Goal: Task Accomplishment & Management: Complete application form

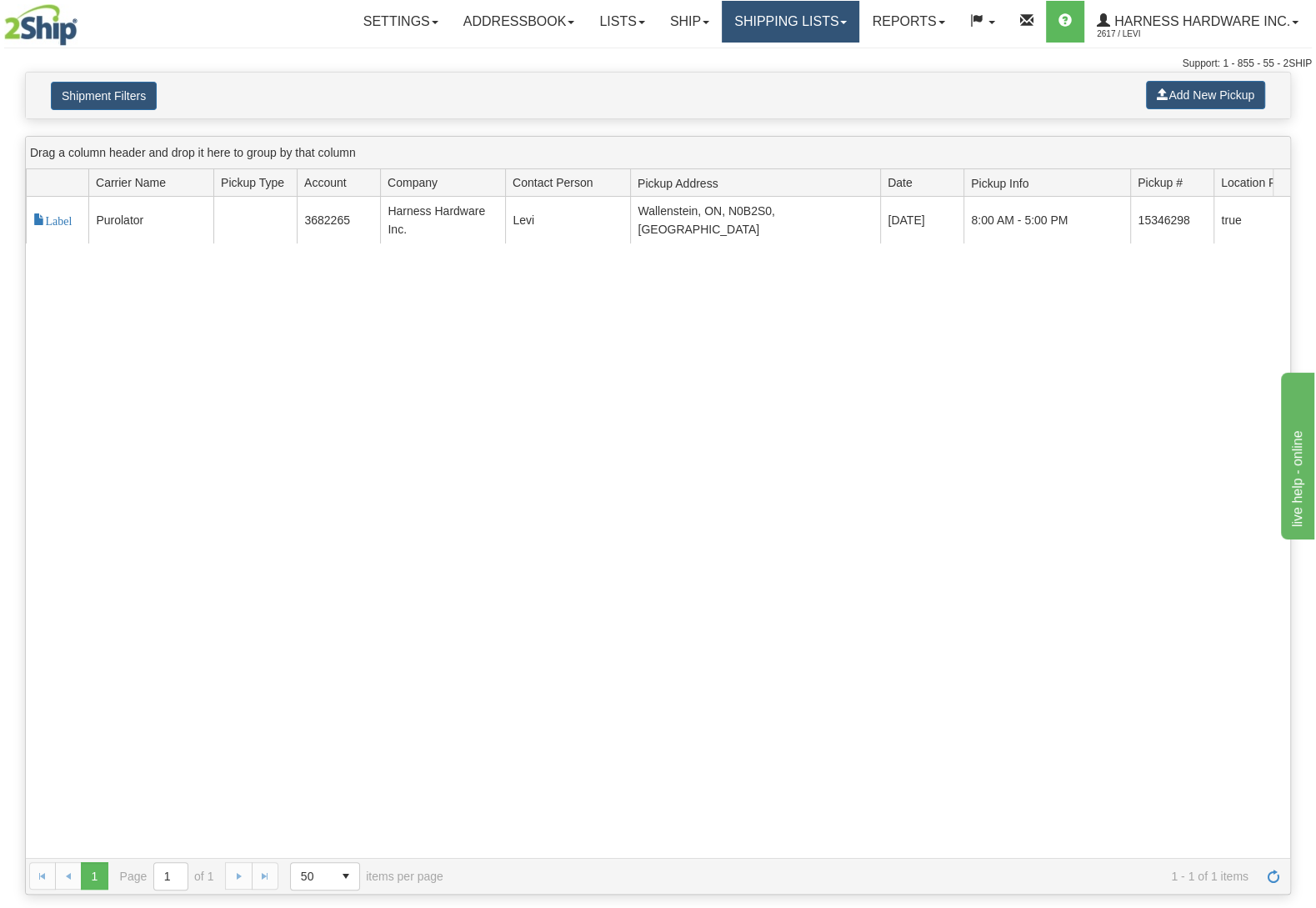
click at [740, 20] on link "Shipping lists" at bounding box center [790, 22] width 138 height 42
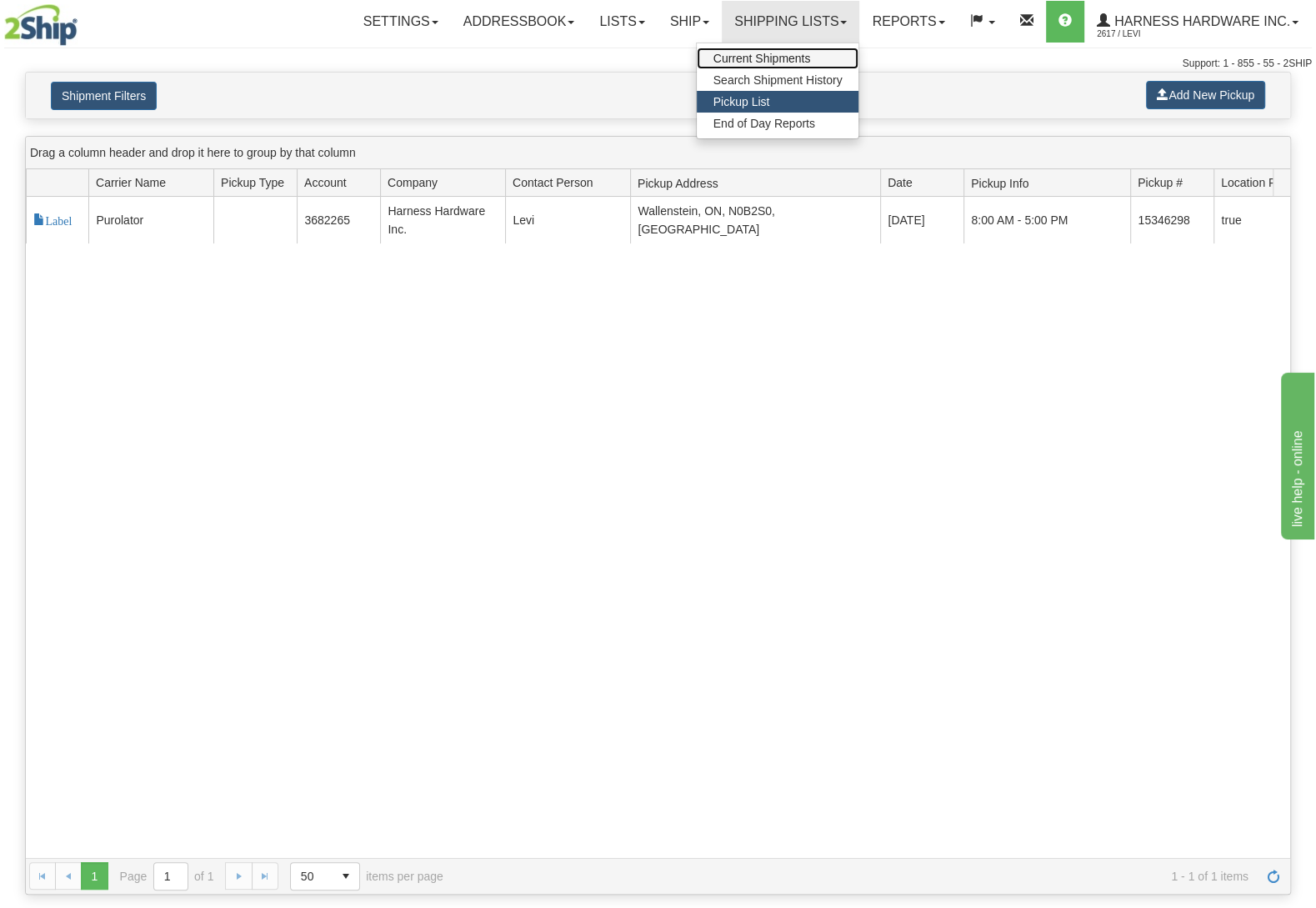
click at [759, 54] on span "Current Shipments" at bounding box center [762, 58] width 98 height 13
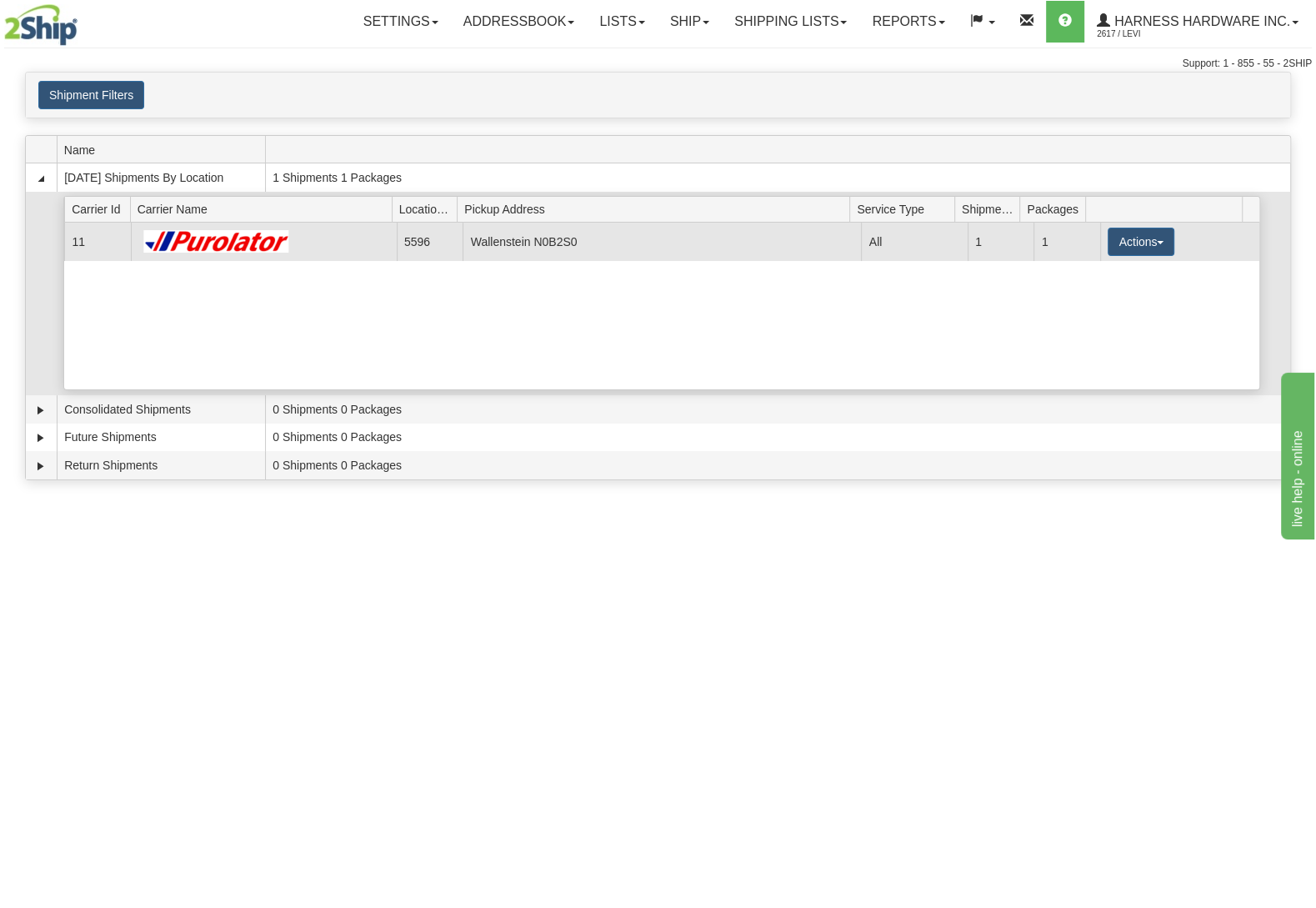
click at [1147, 228] on td "Actions Details Close Pickup Zip Print" at bounding box center [1179, 241] width 159 height 38
click at [1138, 248] on button "Actions" at bounding box center [1141, 242] width 67 height 28
click at [1108, 284] on link "Details" at bounding box center [1107, 273] width 133 height 22
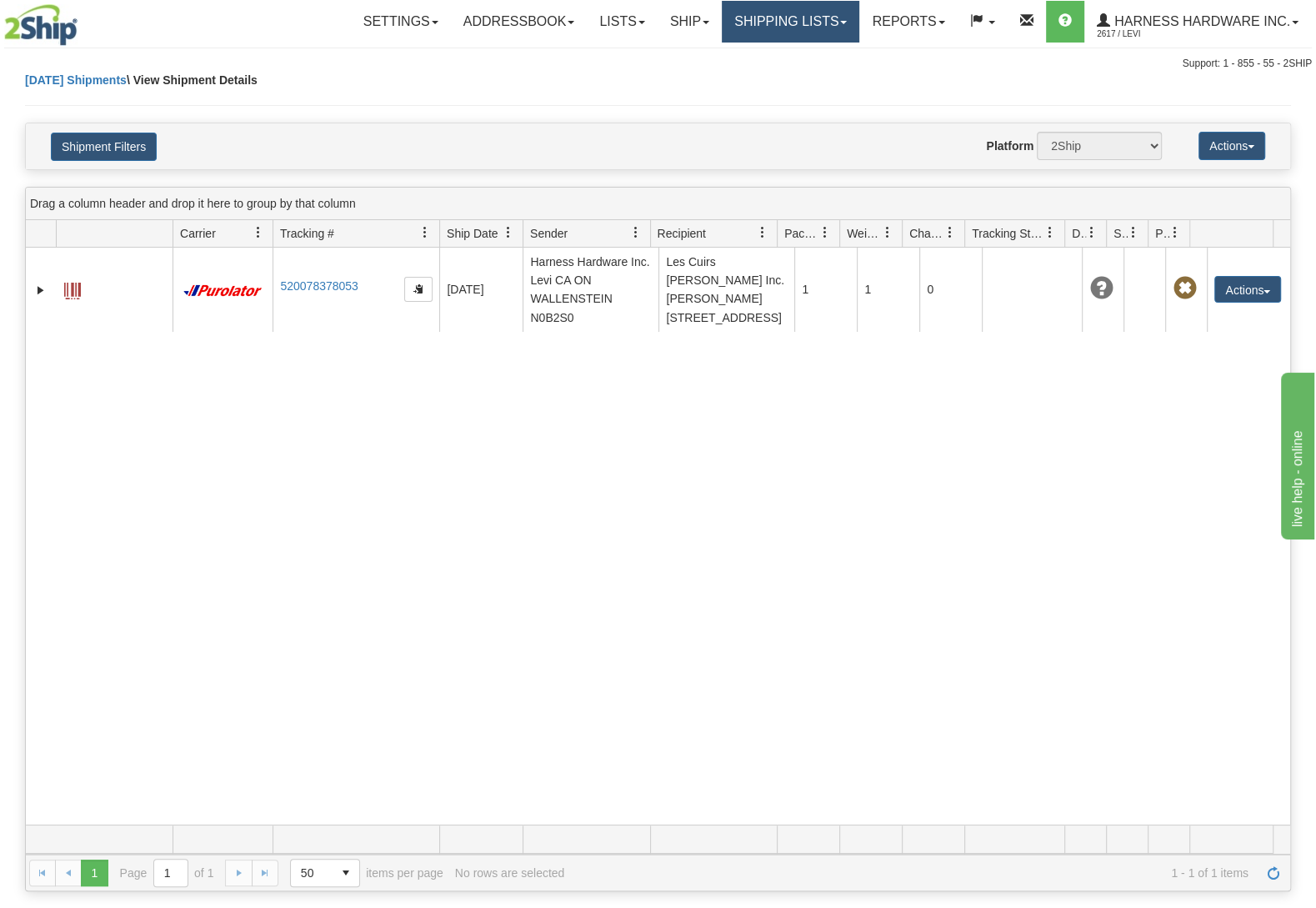
drag, startPoint x: 794, startPoint y: 25, endPoint x: 795, endPoint y: 50, distance: 25.0
click at [793, 25] on link "Shipping lists" at bounding box center [790, 22] width 138 height 42
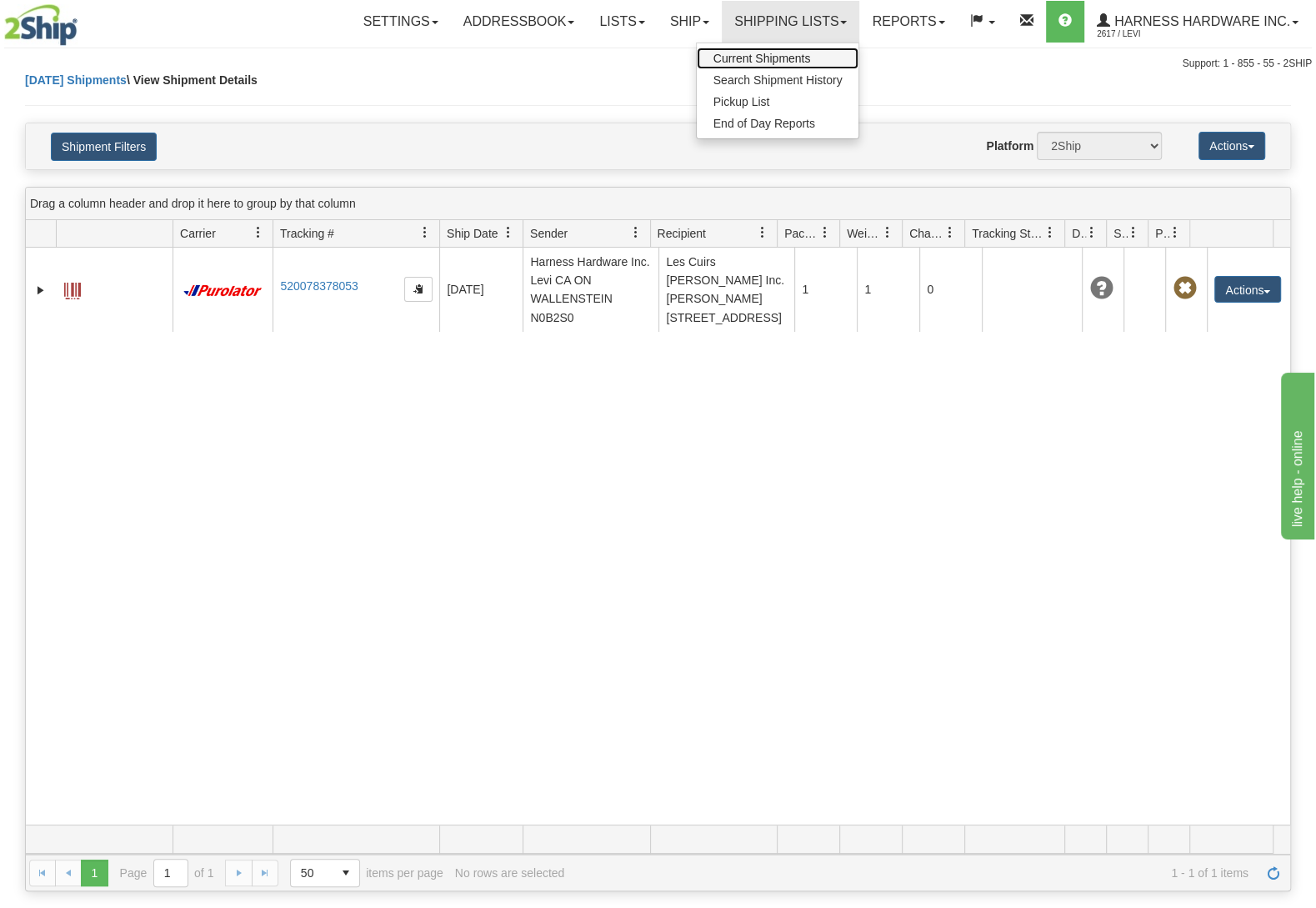
click at [794, 55] on span "Current Shipments" at bounding box center [762, 58] width 98 height 13
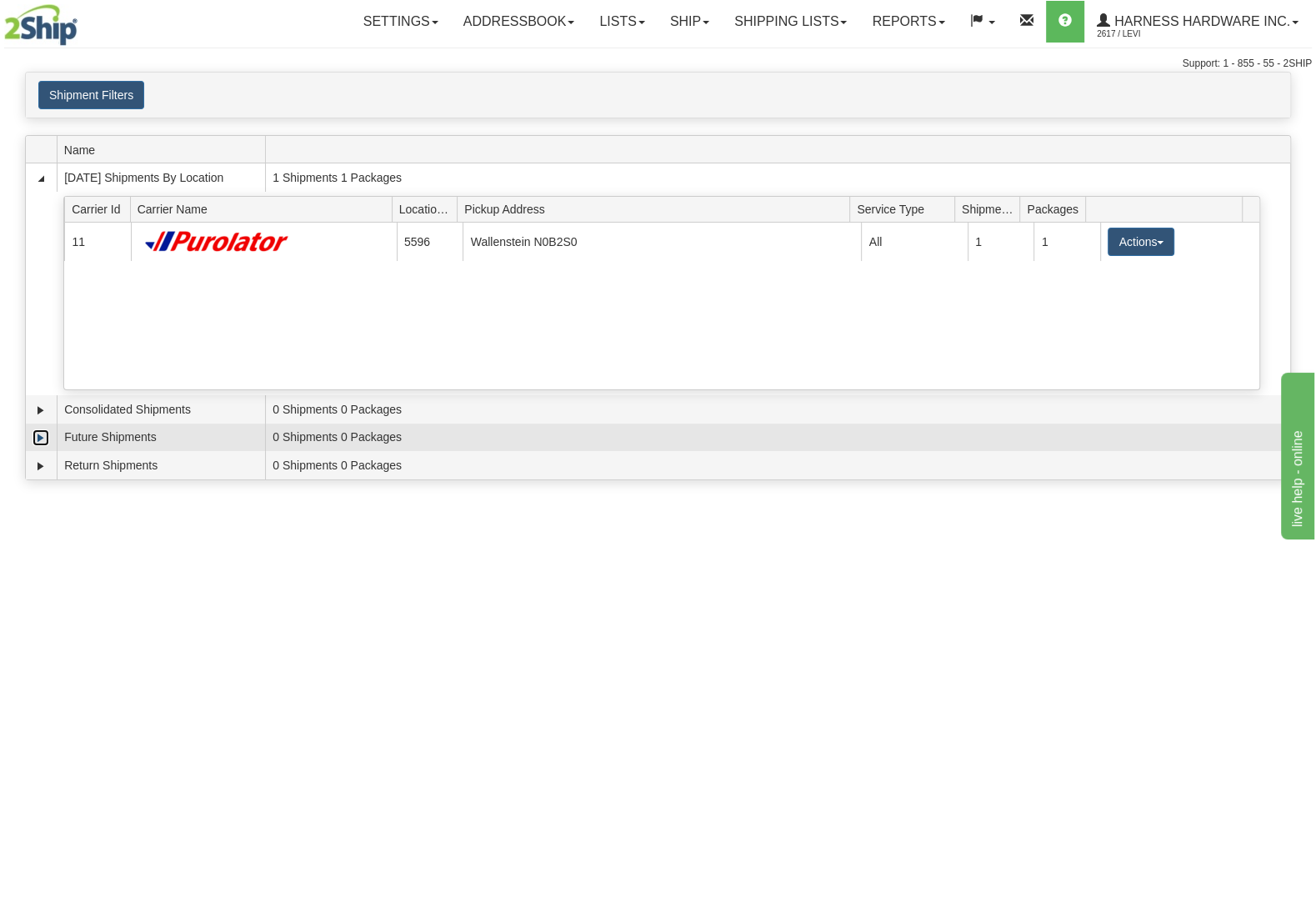
click at [37, 443] on link "Expand" at bounding box center [41, 438] width 17 height 17
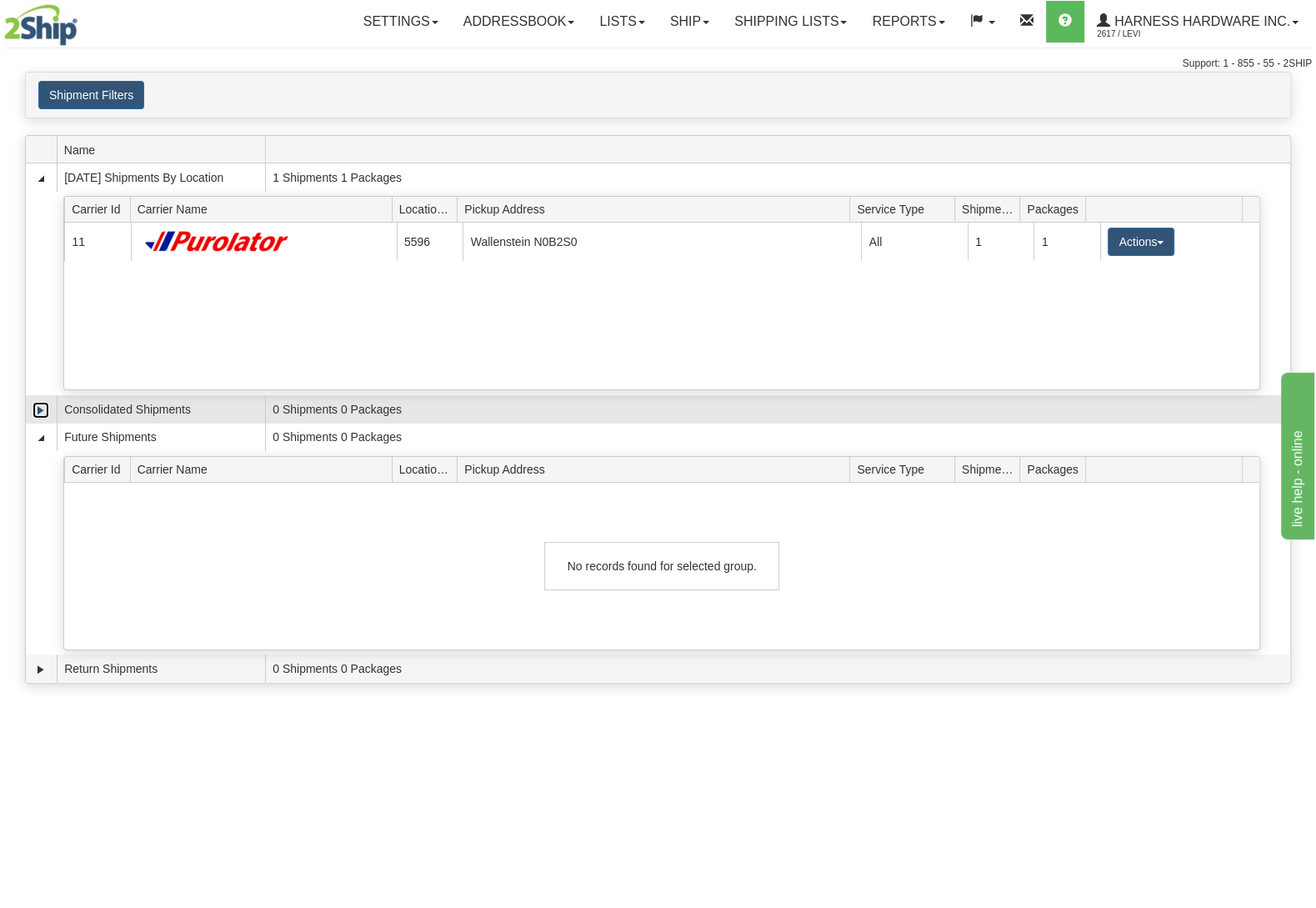
click at [45, 411] on link "Expand" at bounding box center [41, 410] width 17 height 17
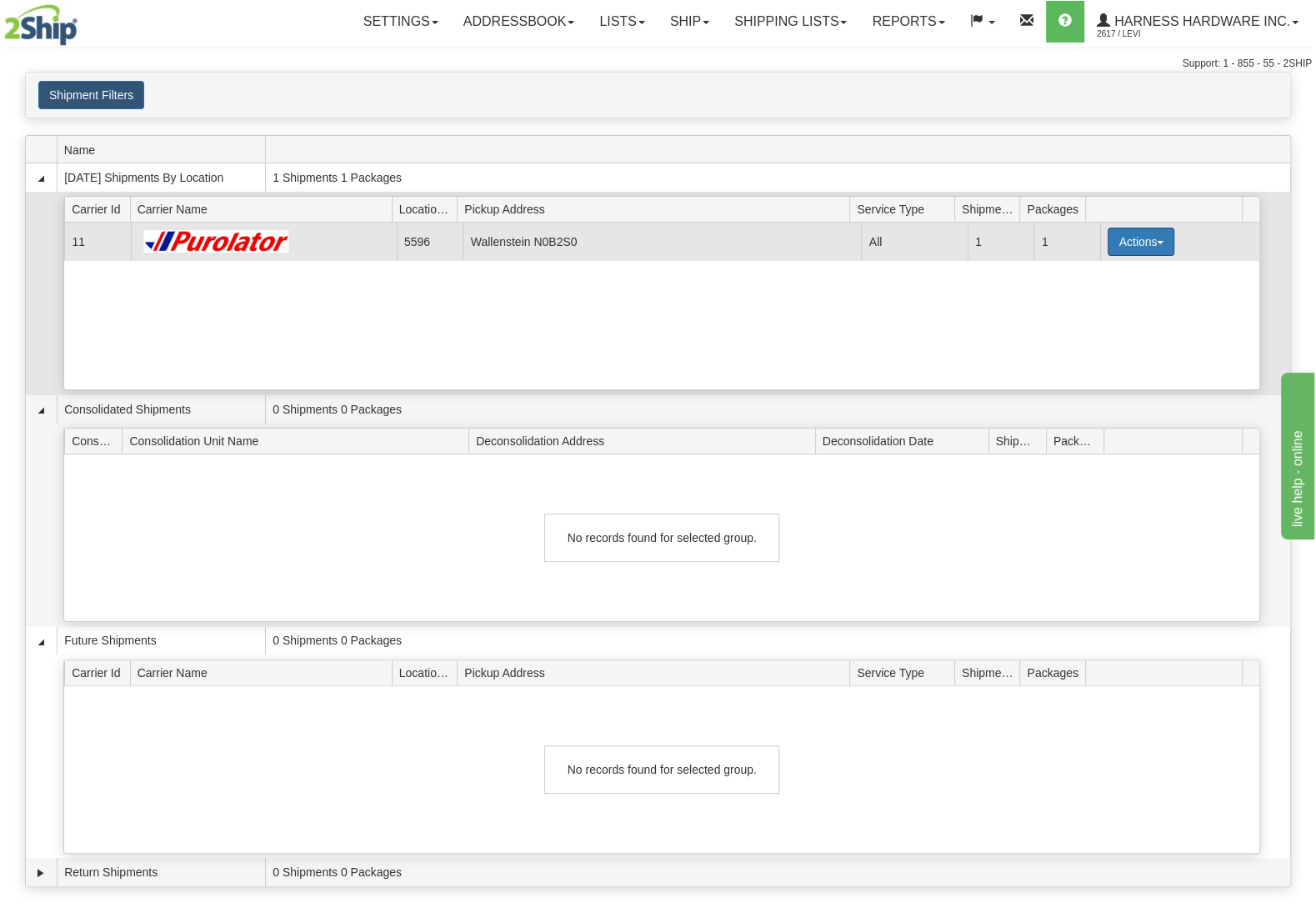
click at [1150, 240] on button "Actions" at bounding box center [1141, 242] width 67 height 28
click at [1113, 282] on link "Details" at bounding box center [1107, 273] width 133 height 22
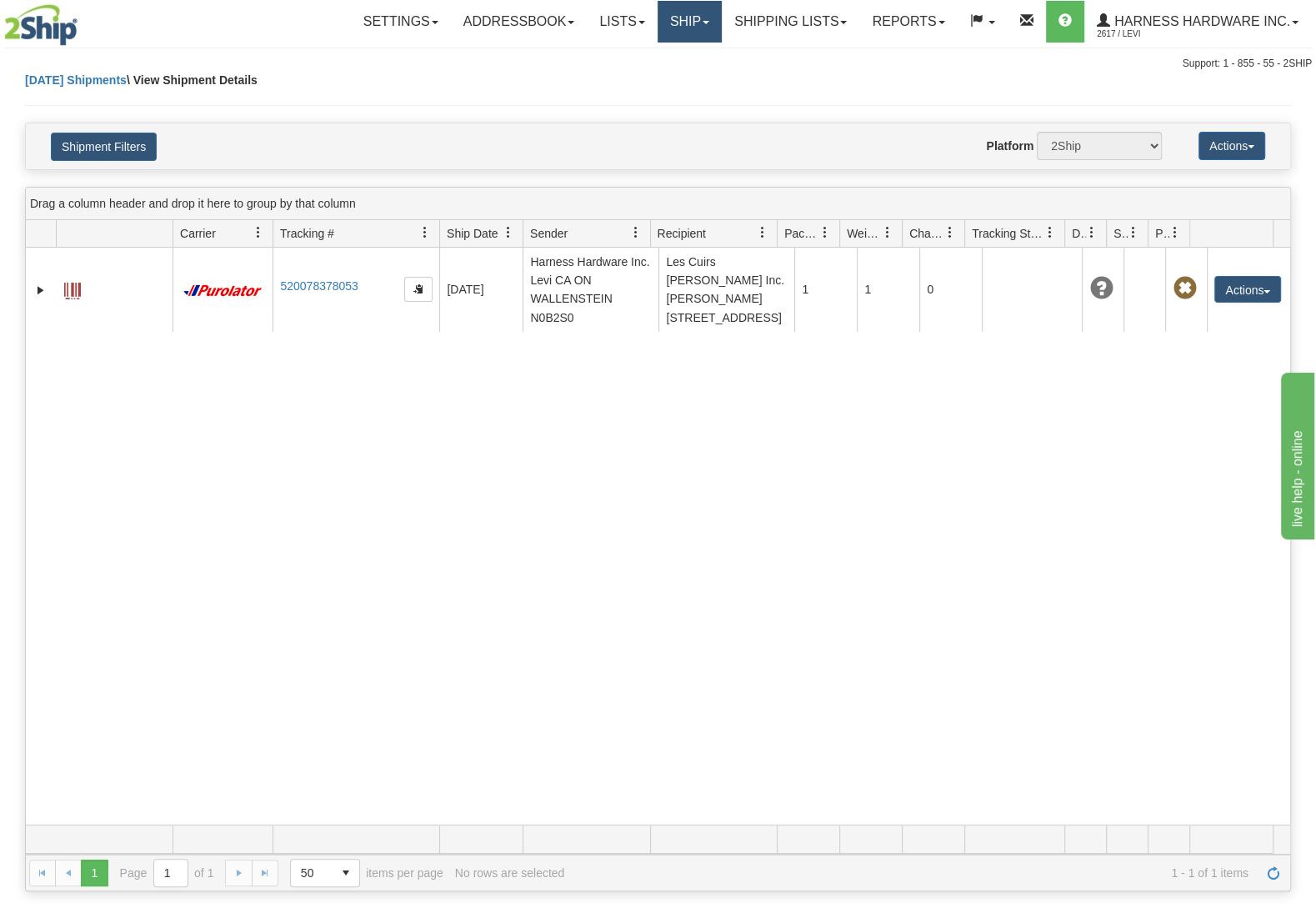
click at [676, 26] on link "Ship" at bounding box center [689, 22] width 64 height 42
click at [671, 58] on link "Ship Screen" at bounding box center [645, 58] width 151 height 22
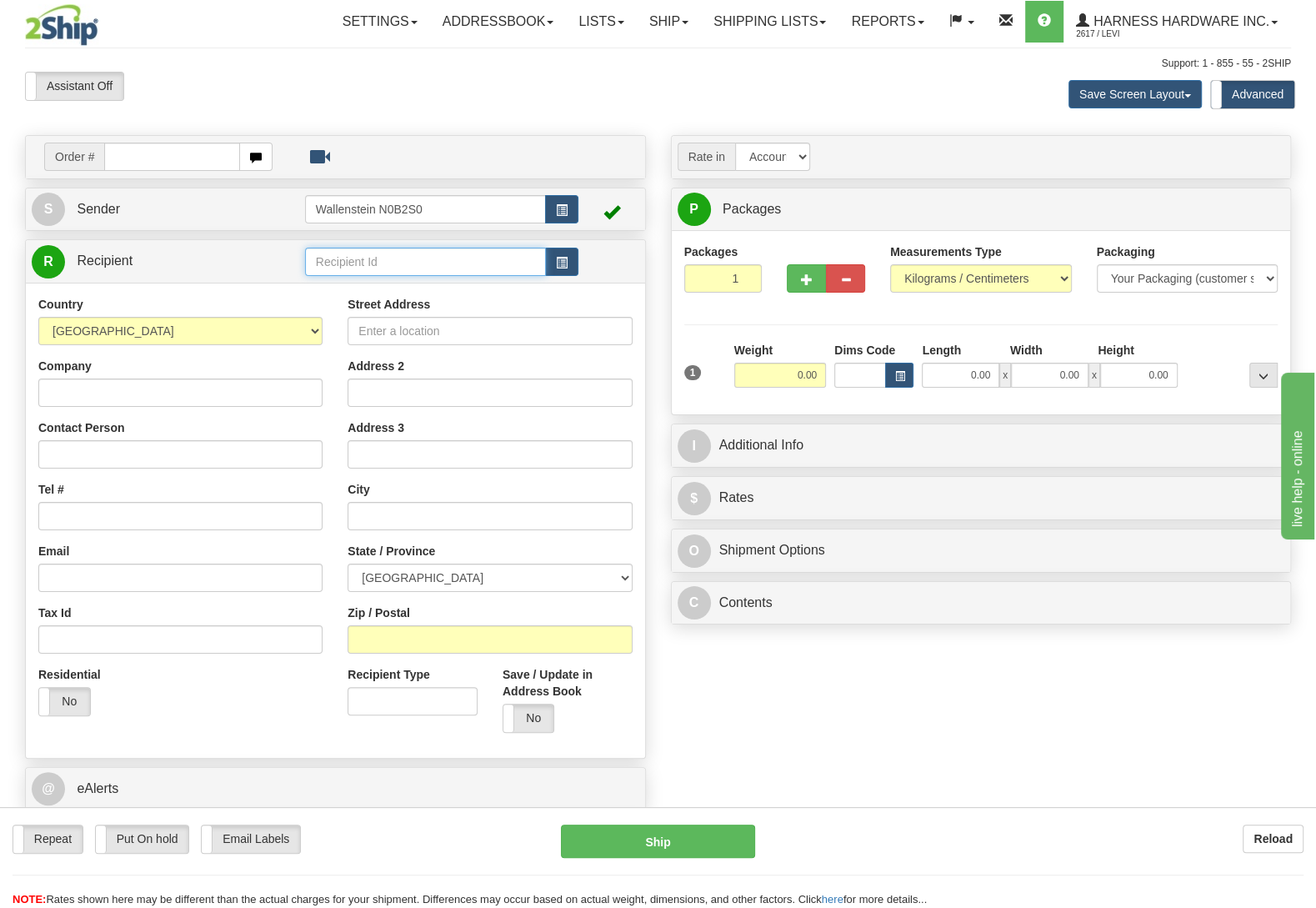
click at [355, 258] on input "text" at bounding box center [425, 262] width 241 height 28
type input "dogp"
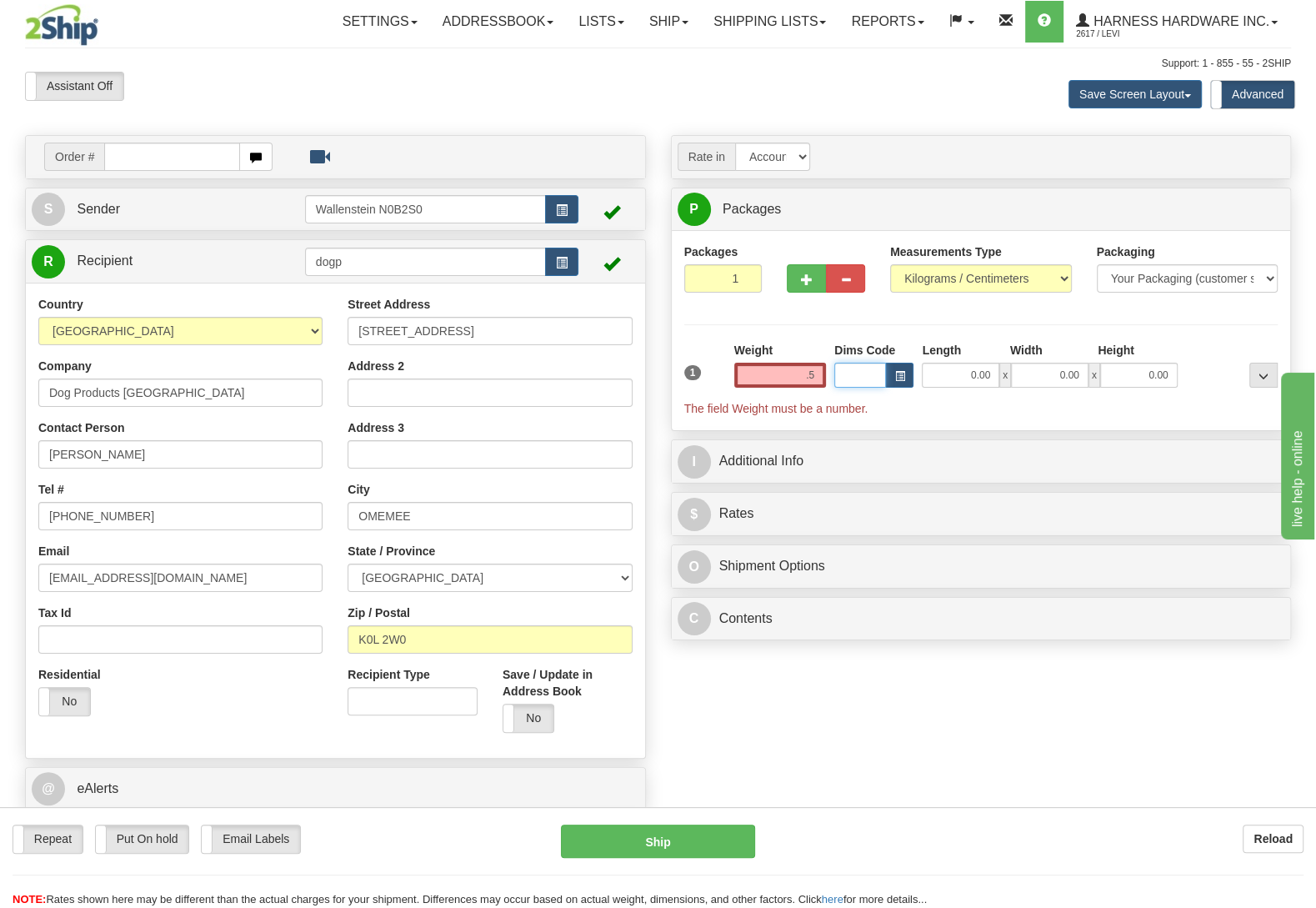
type input "0.50"
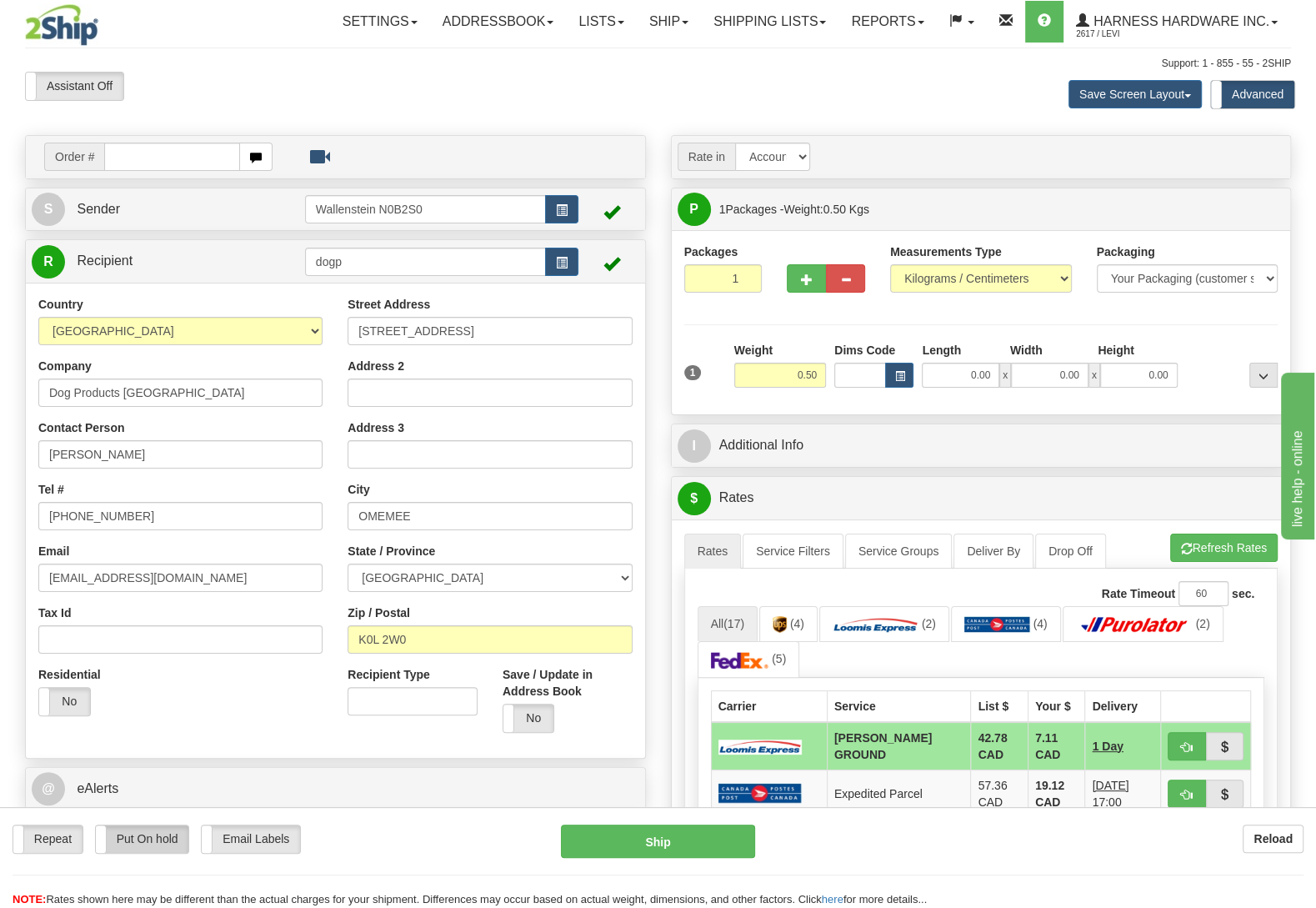
click at [154, 842] on label "Put On hold" at bounding box center [143, 839] width 93 height 28
click at [680, 846] on button "Hold" at bounding box center [658, 841] width 194 height 33
type input "DD"
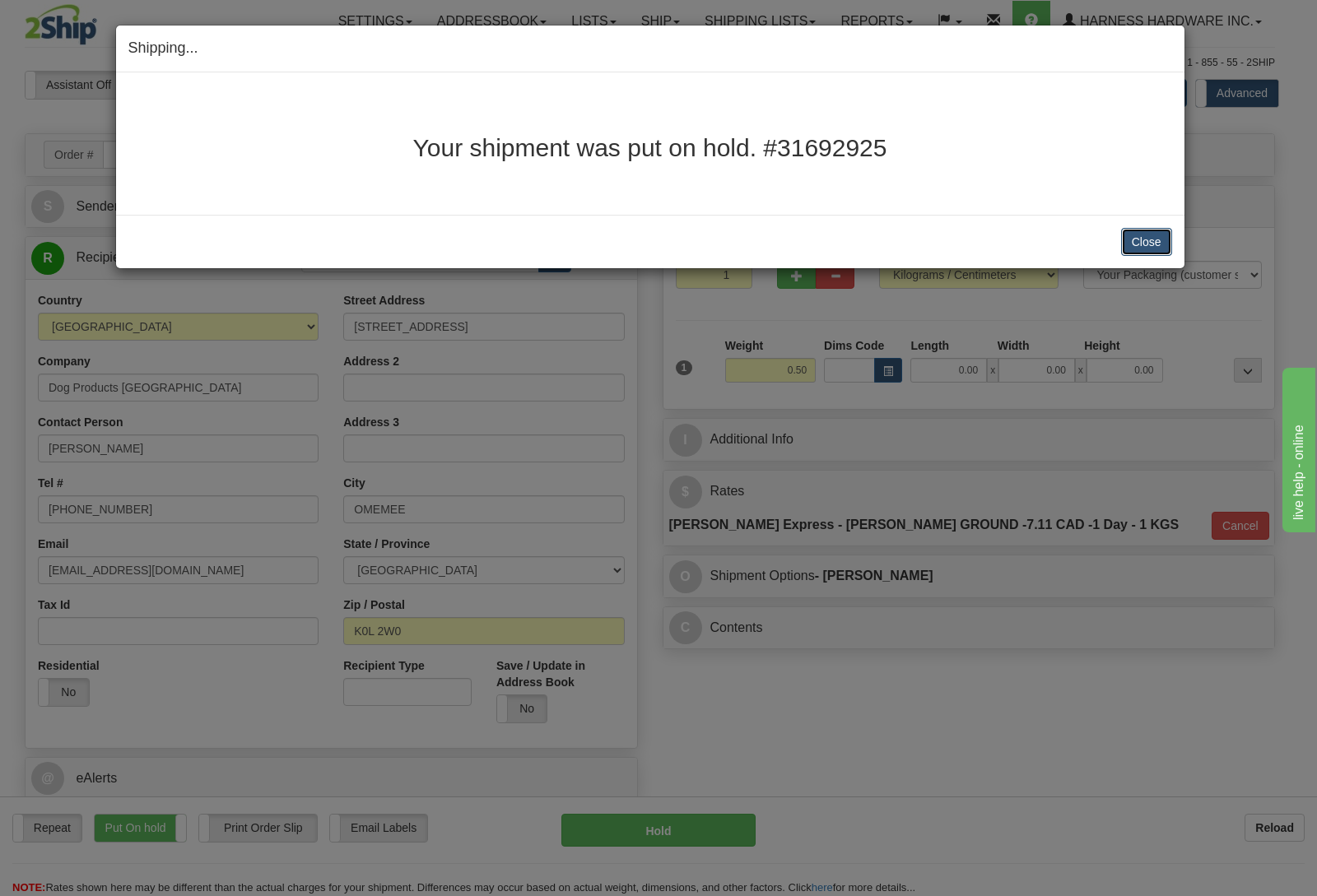
click at [1147, 247] on button "Close" at bounding box center [1147, 242] width 51 height 28
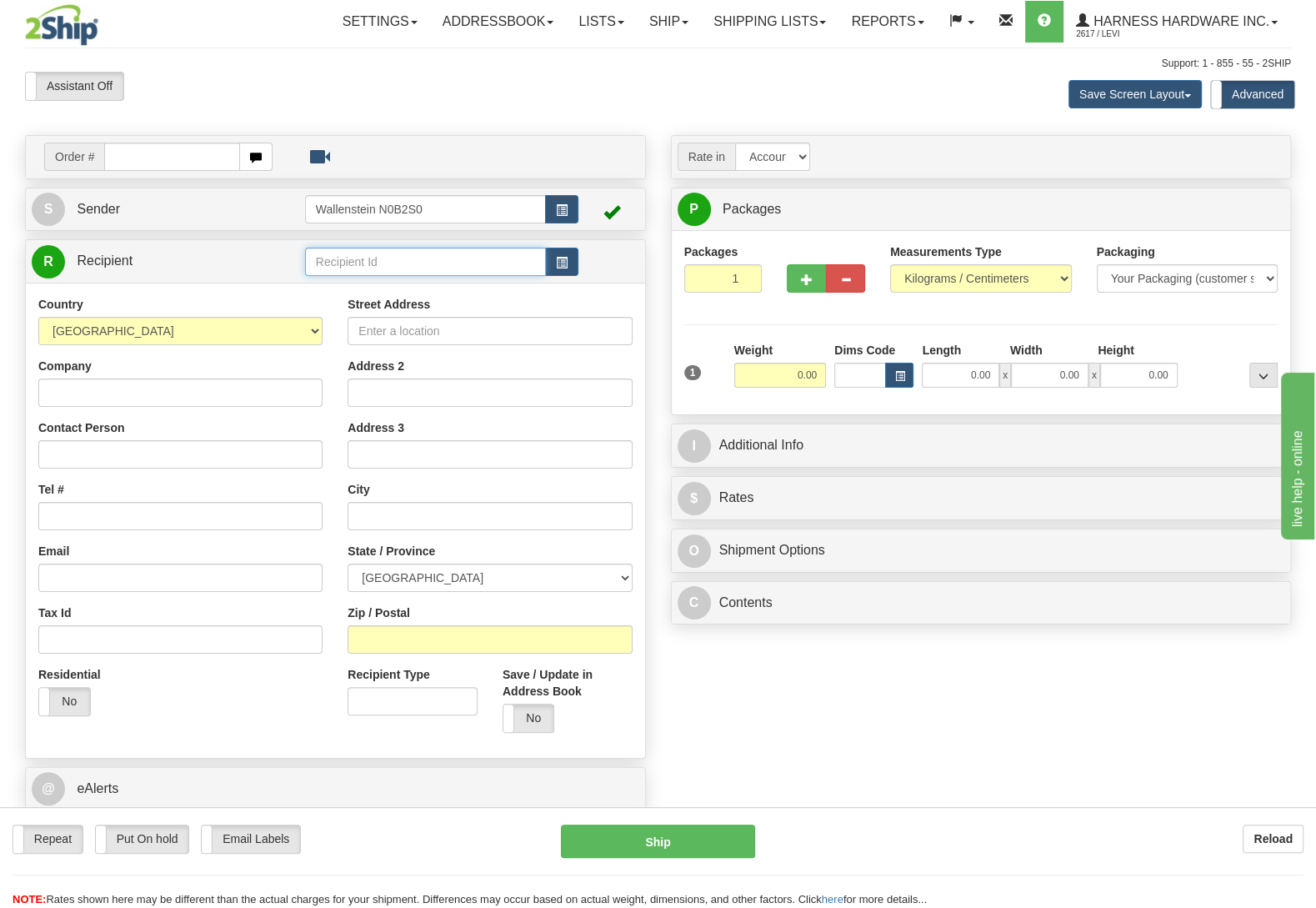
click at [375, 269] on input "text" at bounding box center [425, 262] width 241 height 28
type input "joef"
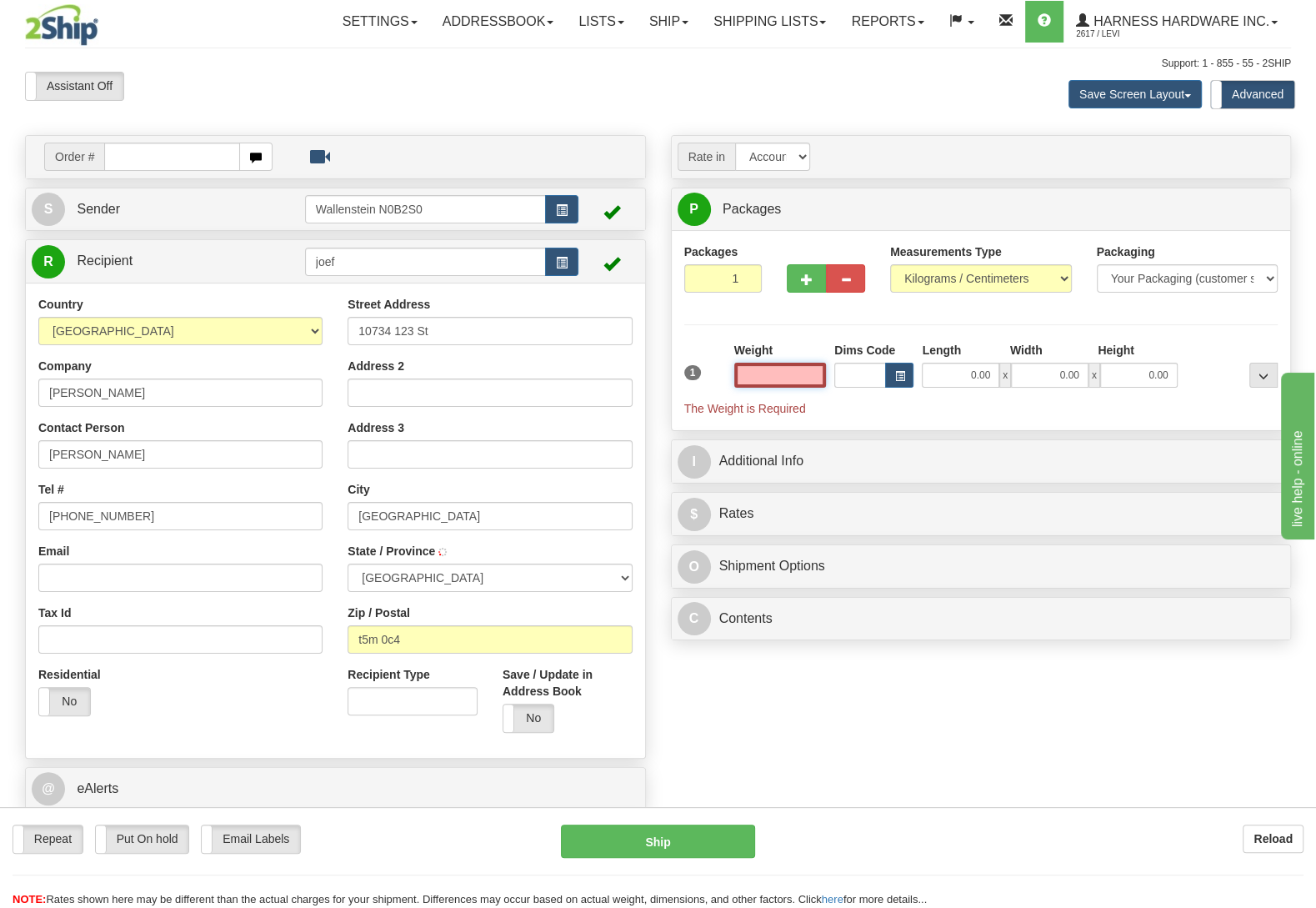
type input "EDMONTON"
type input "1.00"
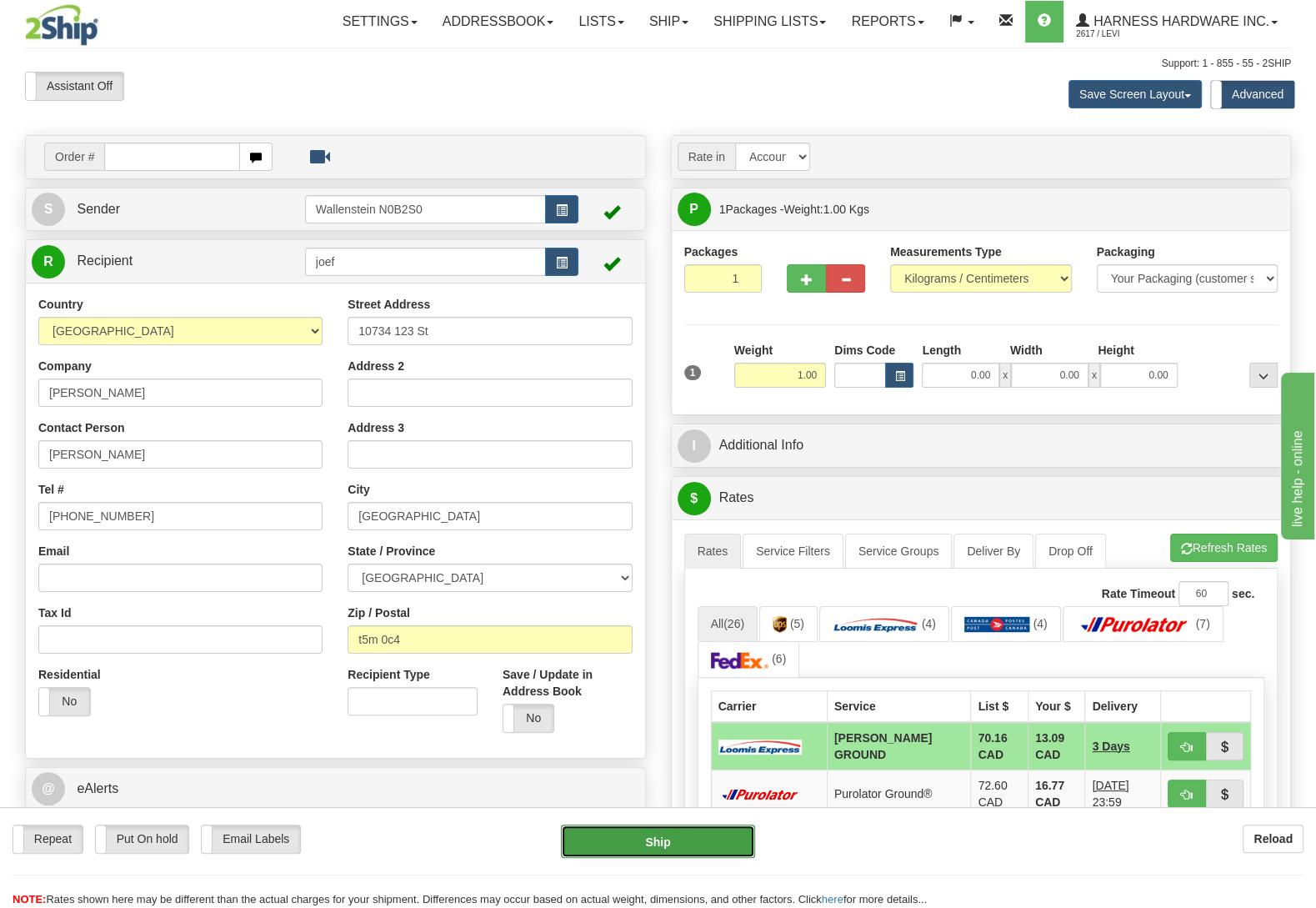
click at [636, 833] on button "Ship" at bounding box center [658, 841] width 194 height 33
type input "DD"
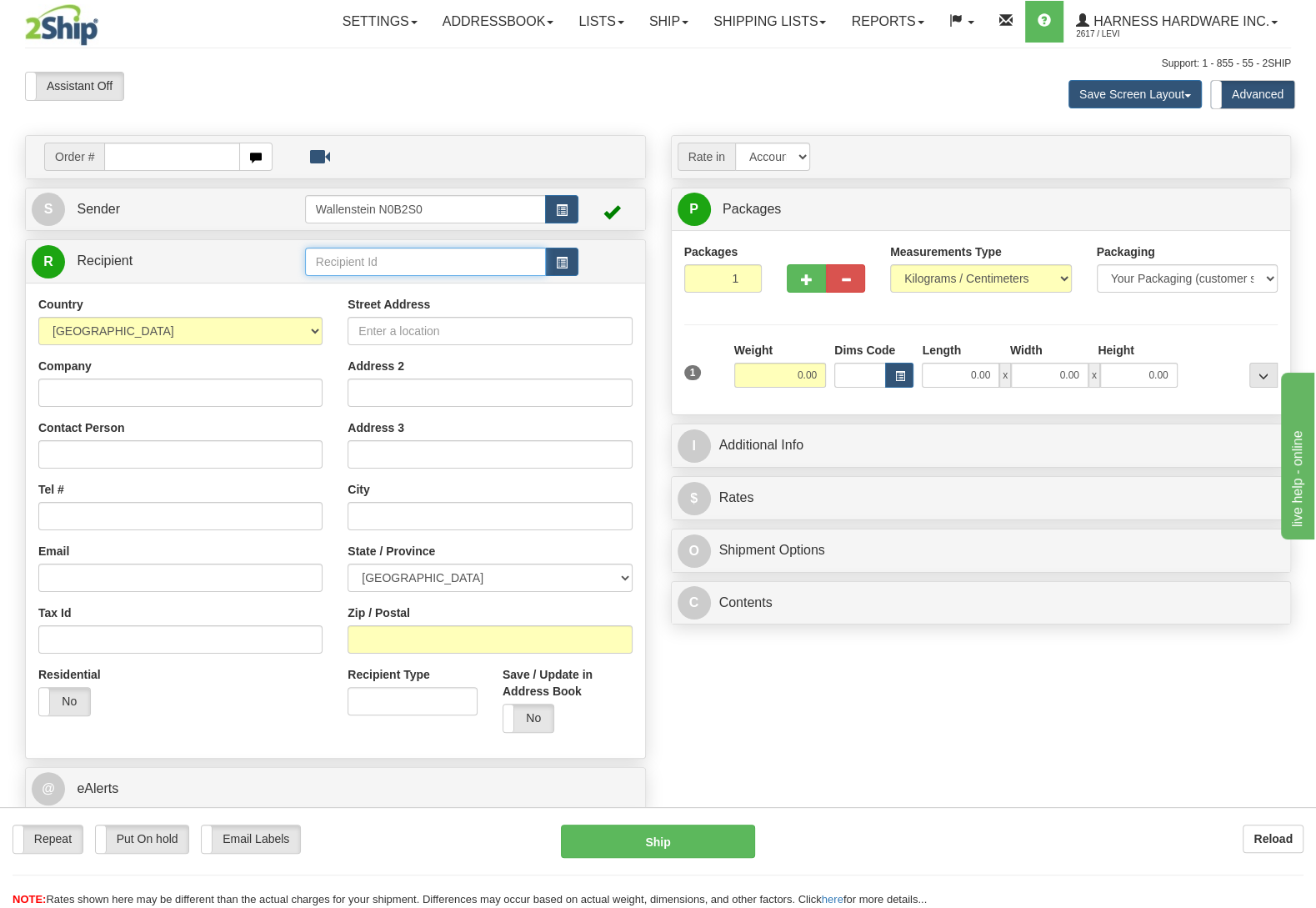
click at [333, 265] on input "text" at bounding box center [425, 262] width 241 height 28
type input "geos"
type input "15.00"
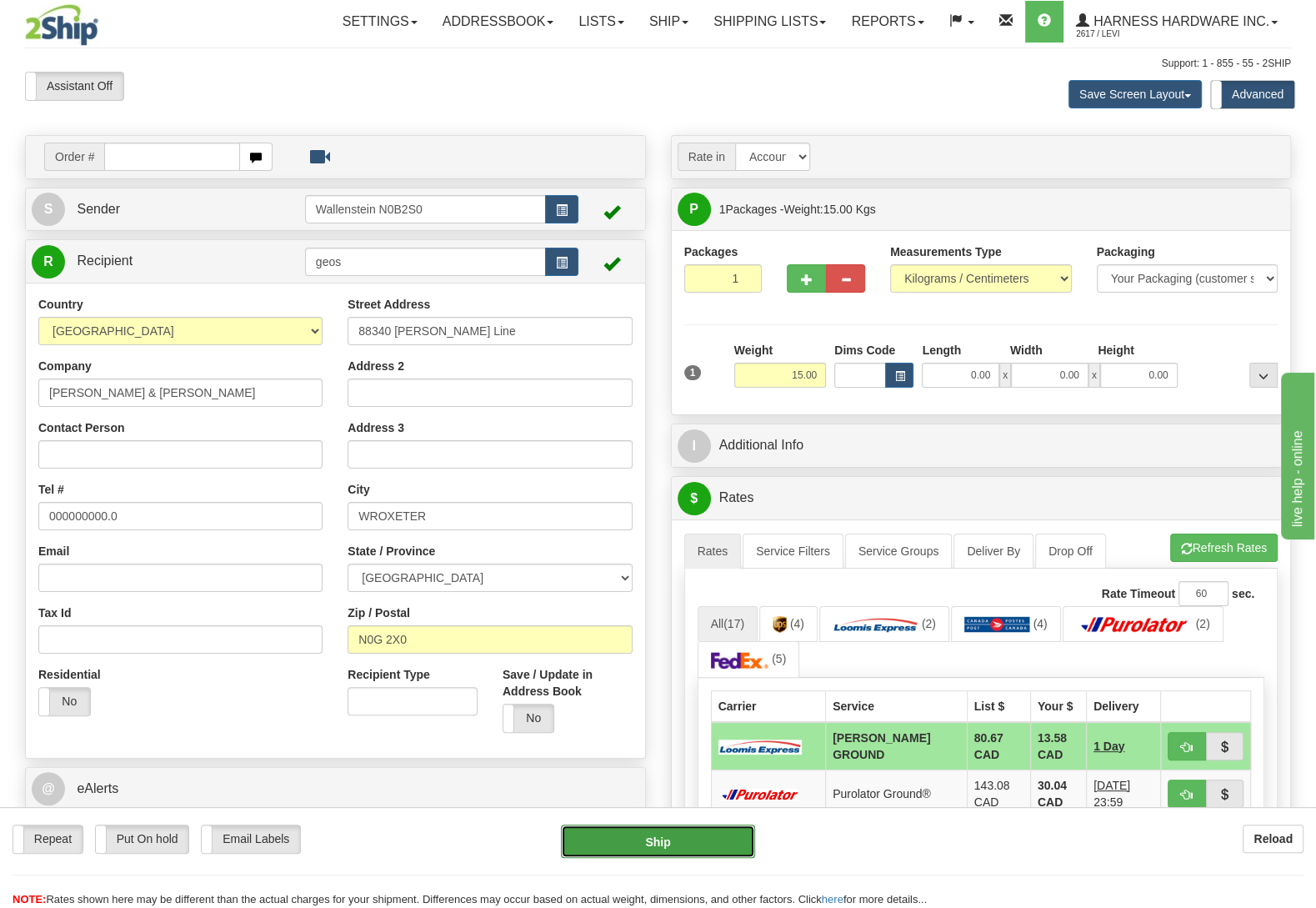
click at [675, 843] on button "Ship" at bounding box center [658, 841] width 194 height 33
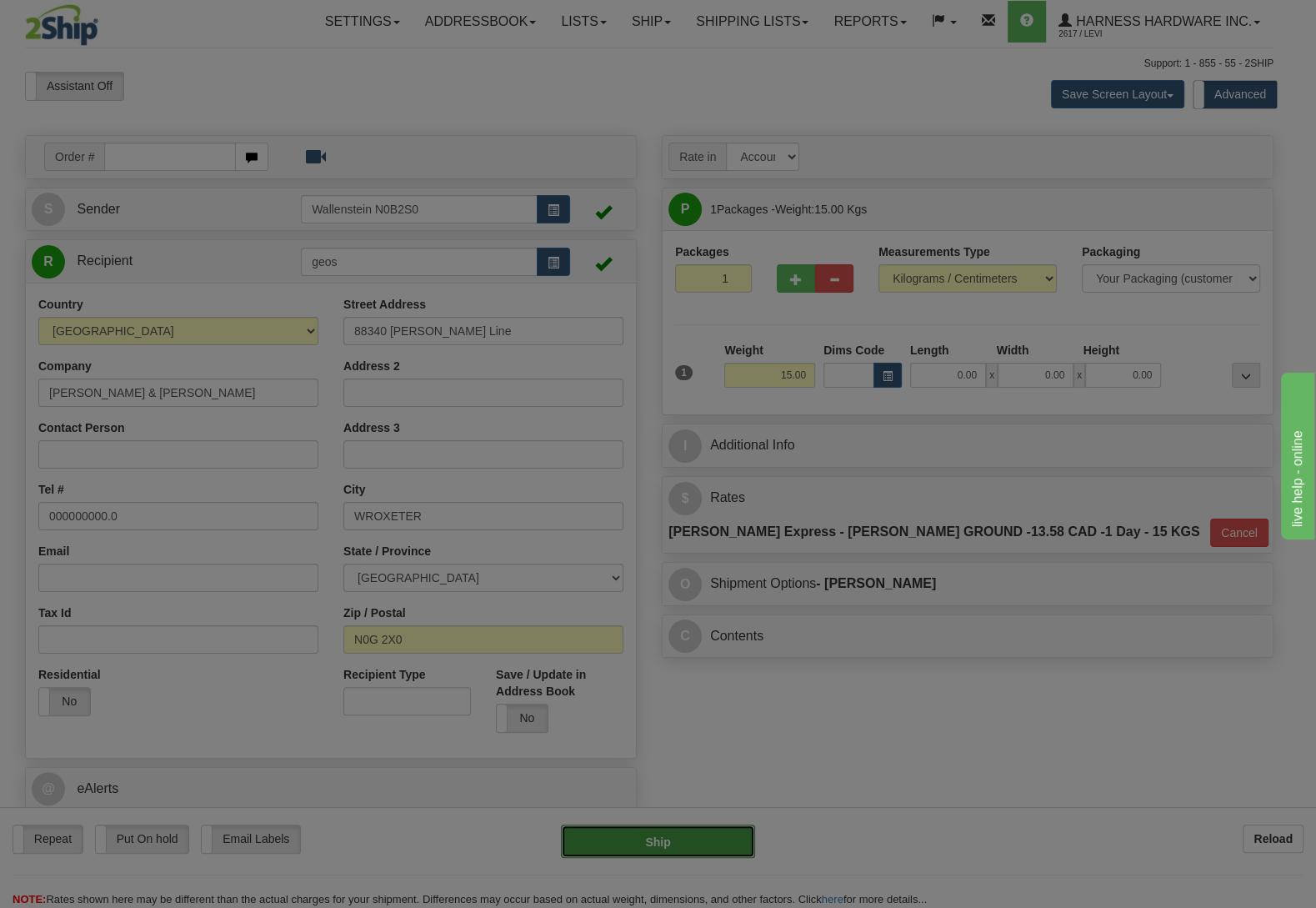
type input "DD"
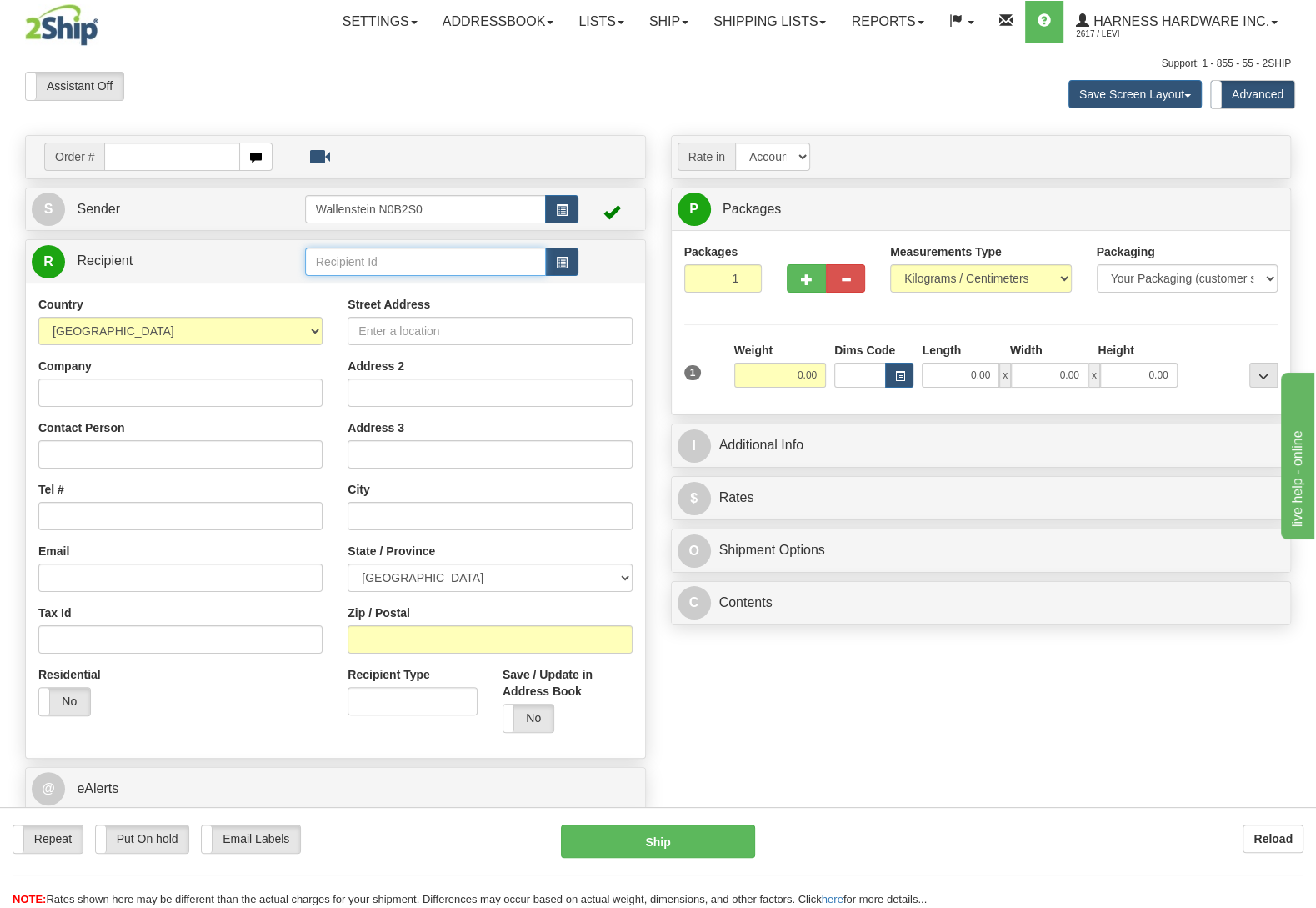
click at [353, 251] on input "text" at bounding box center [425, 262] width 241 height 28
type input "milha"
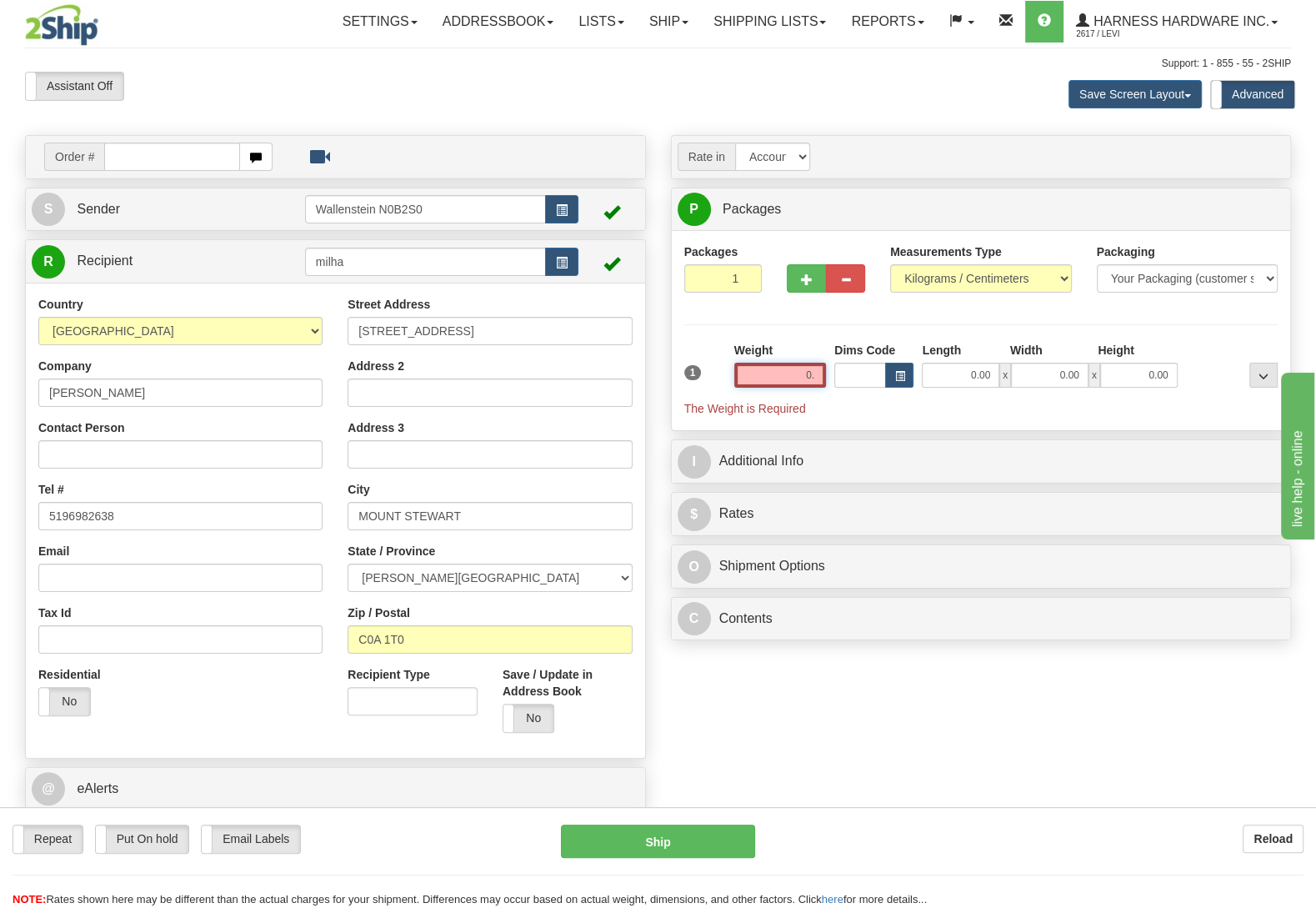
type input "0"
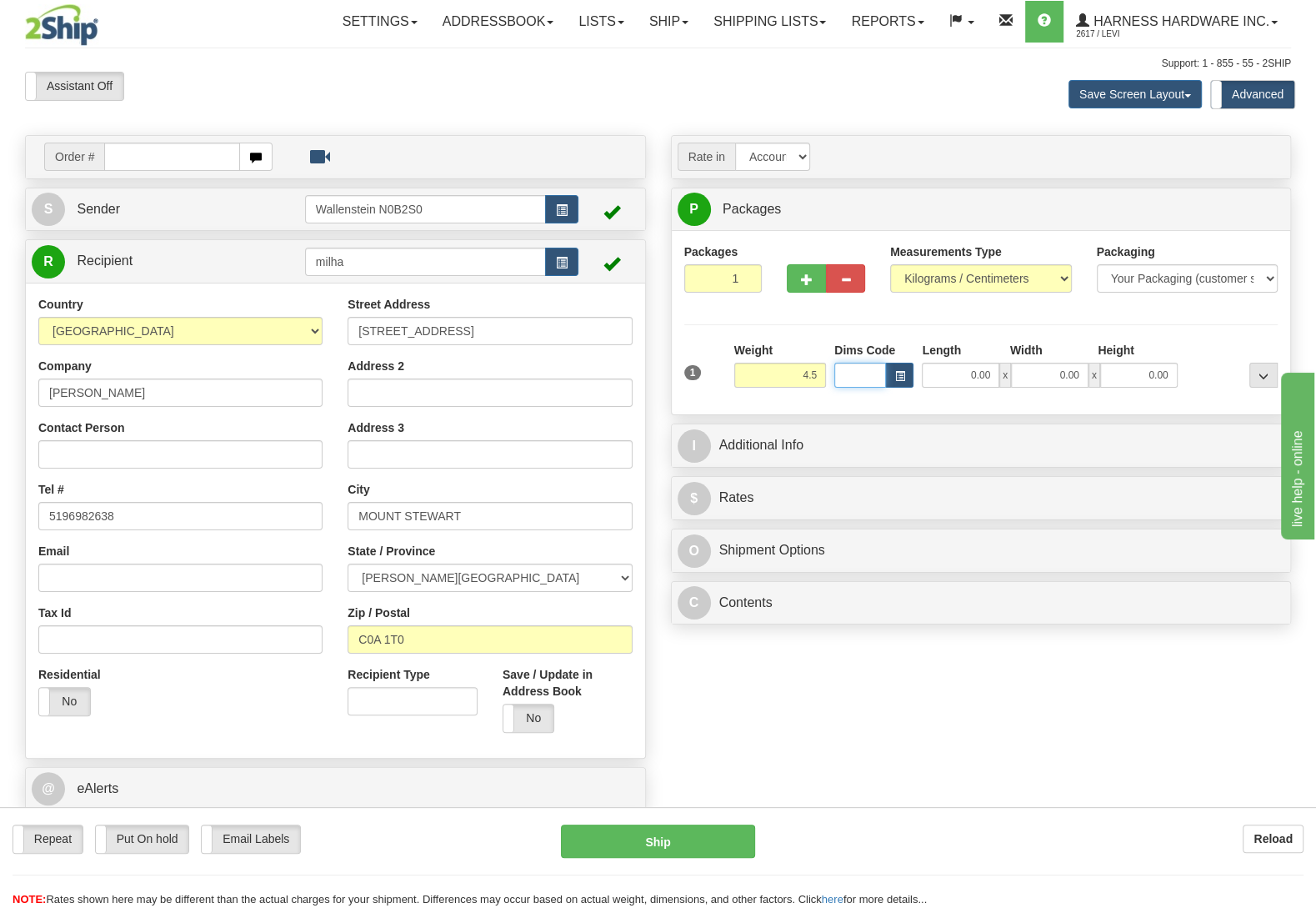
type input "4.50"
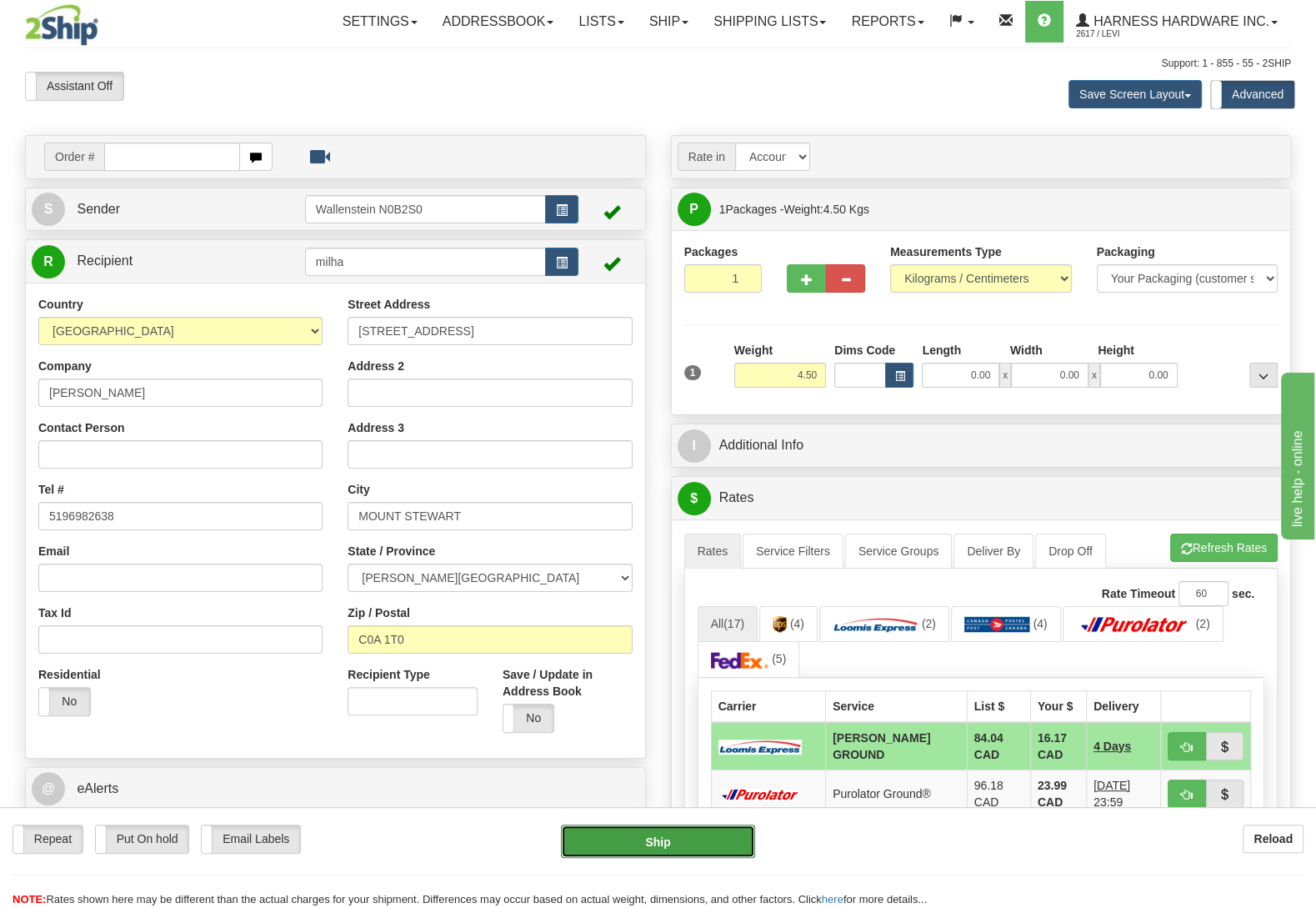
click at [717, 828] on button "Ship" at bounding box center [658, 841] width 194 height 33
type input "DD"
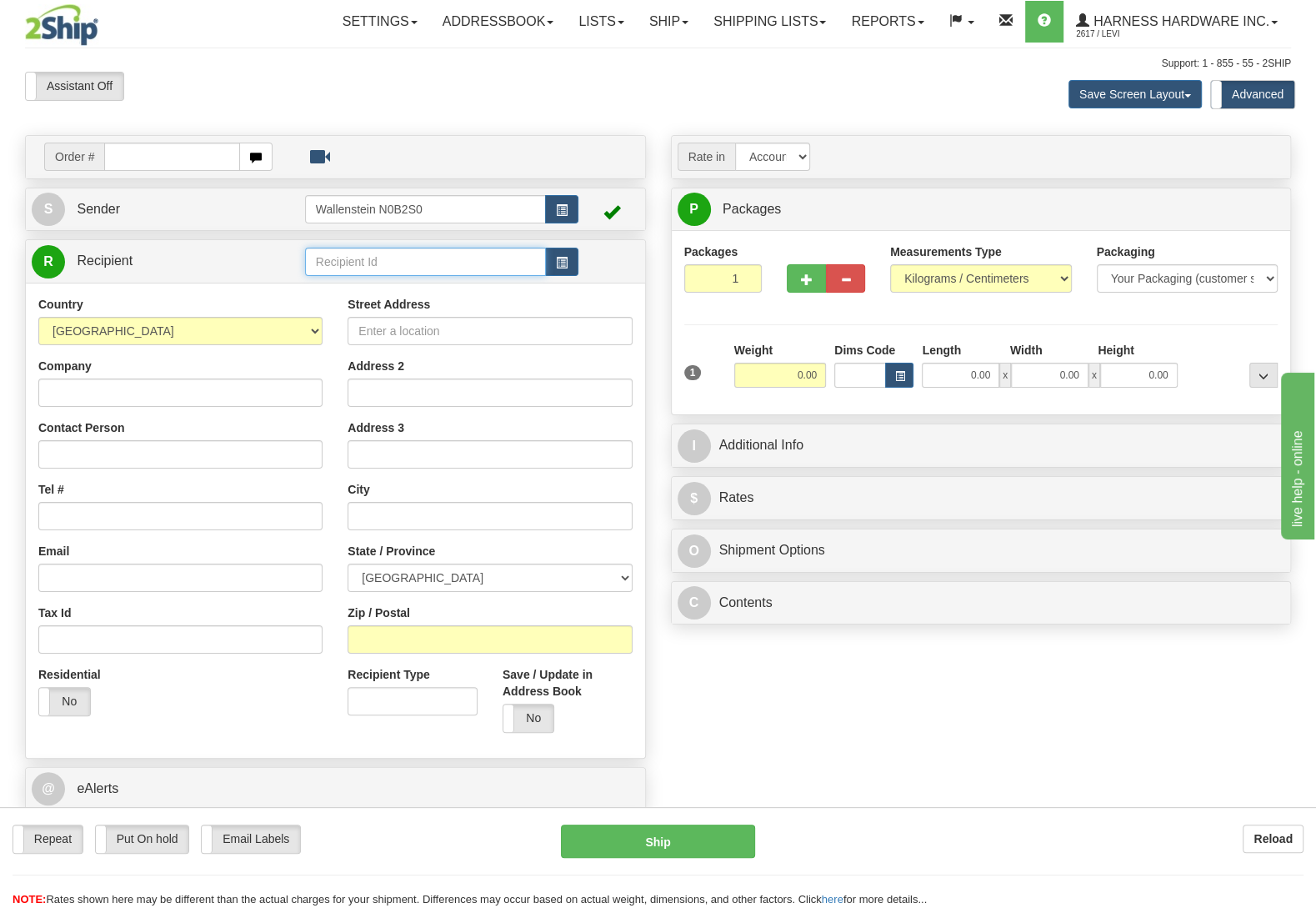
click at [379, 253] on input "text" at bounding box center [425, 262] width 241 height 28
type input "troh"
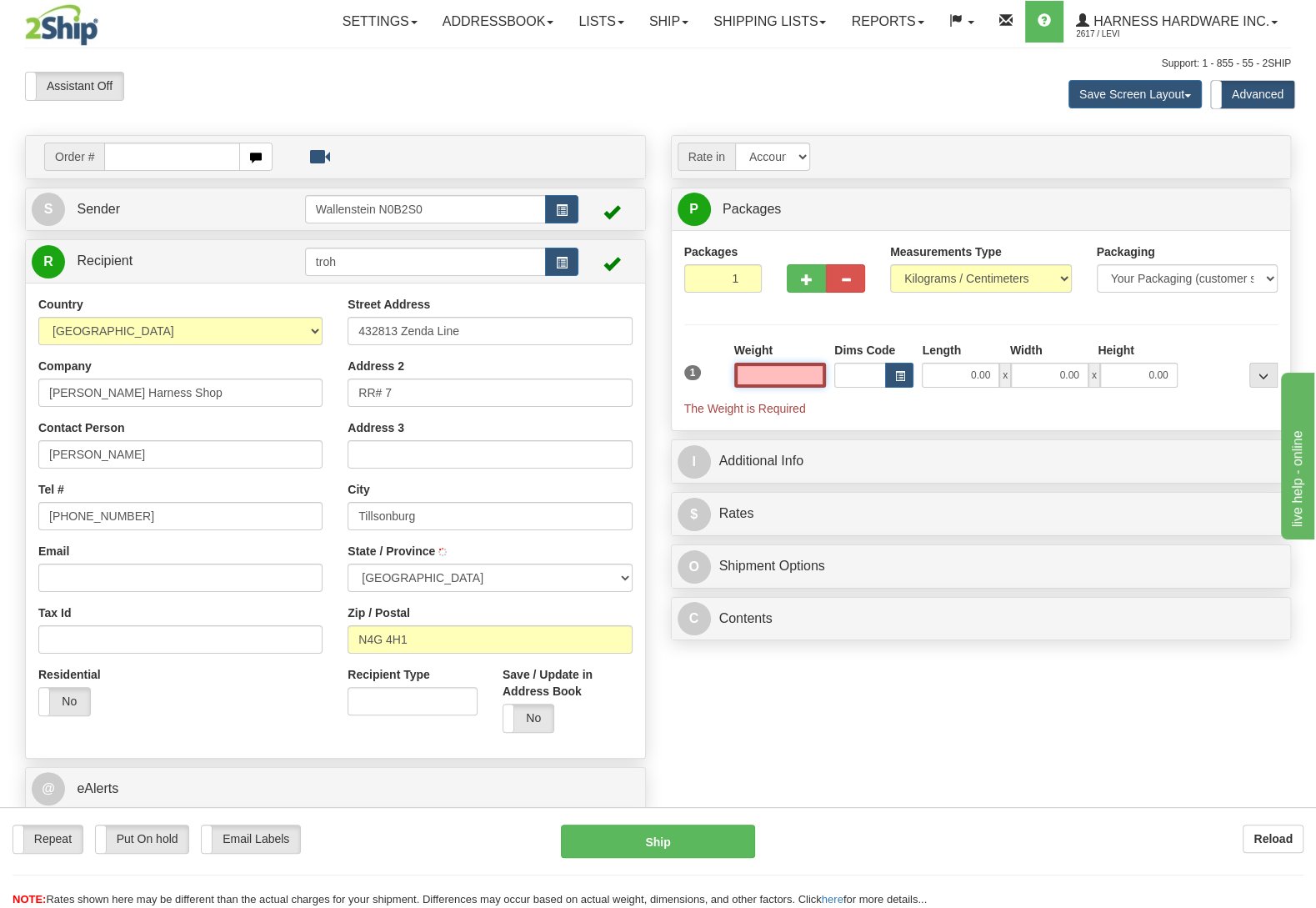
type input "TILLSONBURG"
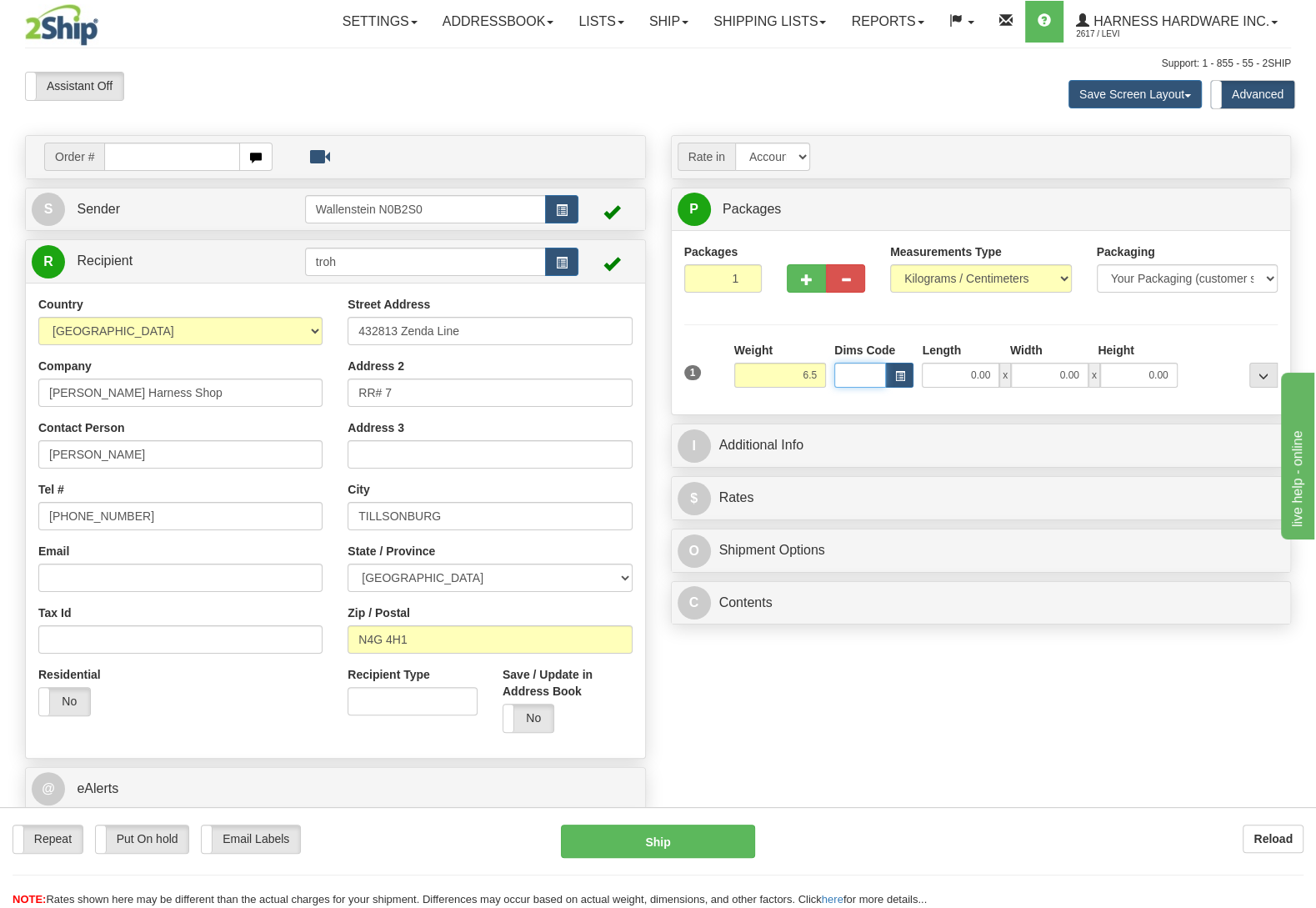
type input "6.50"
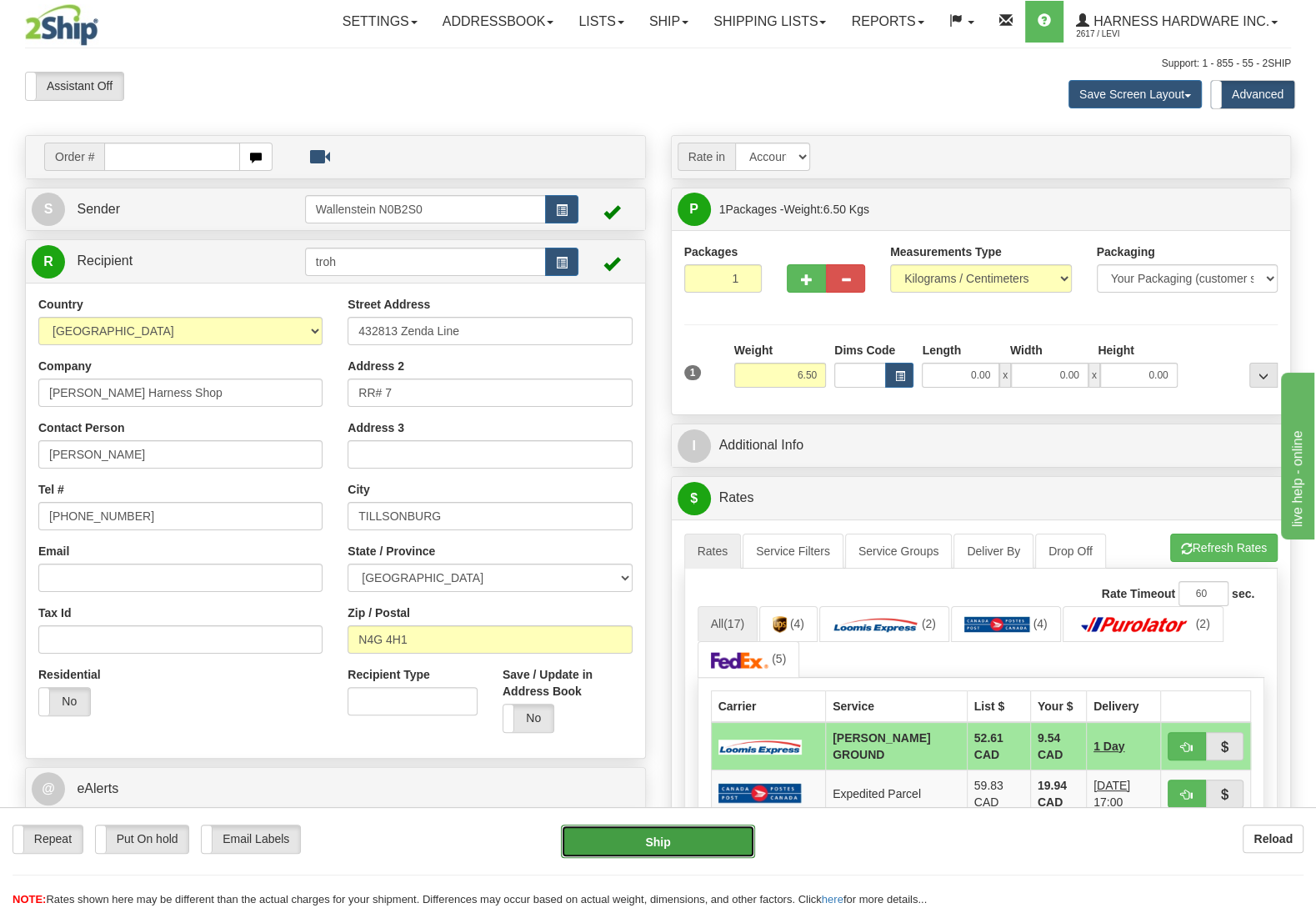
click at [697, 838] on button "Ship" at bounding box center [658, 841] width 194 height 33
type input "DD"
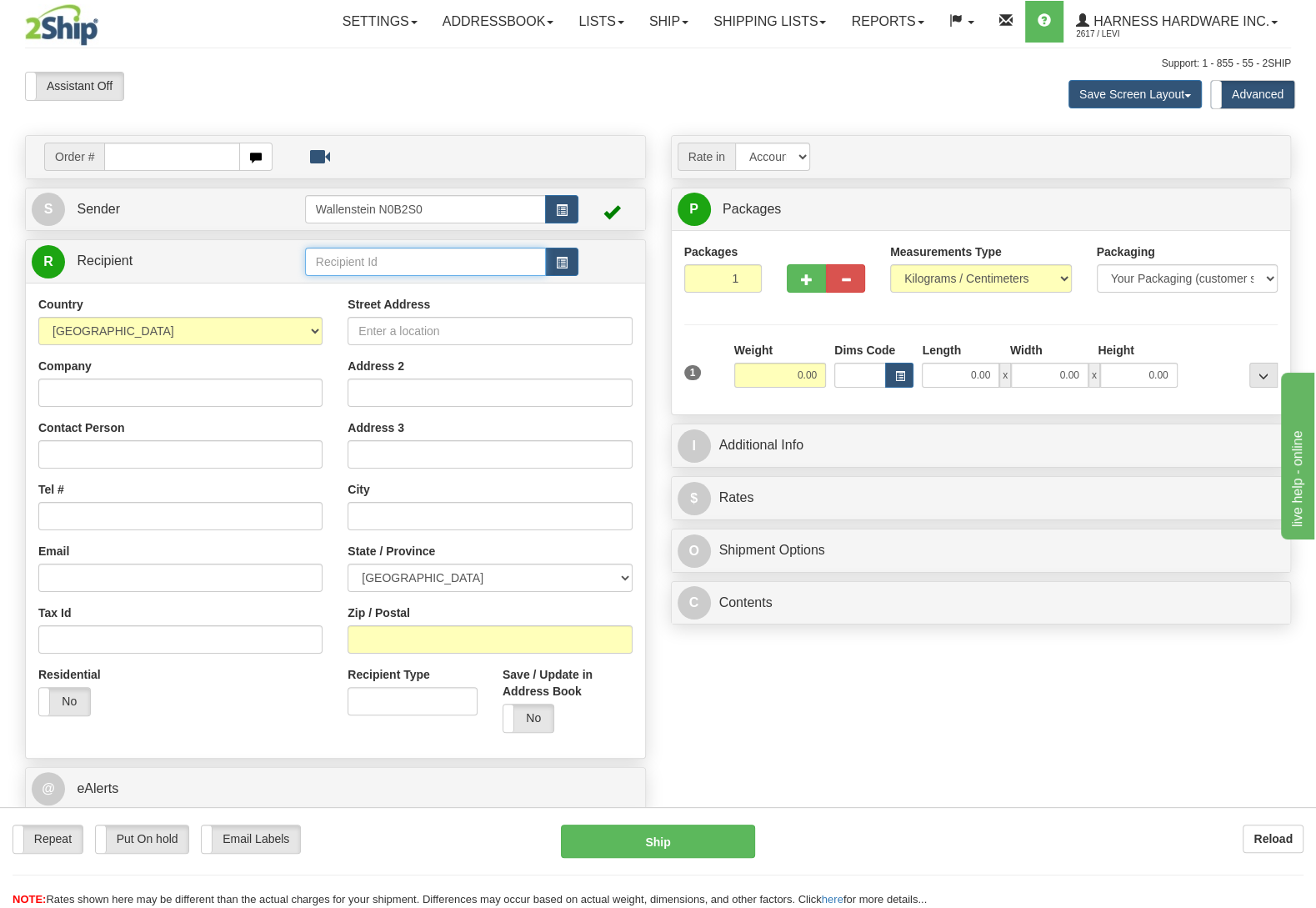
click at [374, 268] on input "text" at bounding box center [425, 262] width 241 height 28
type input "jeno"
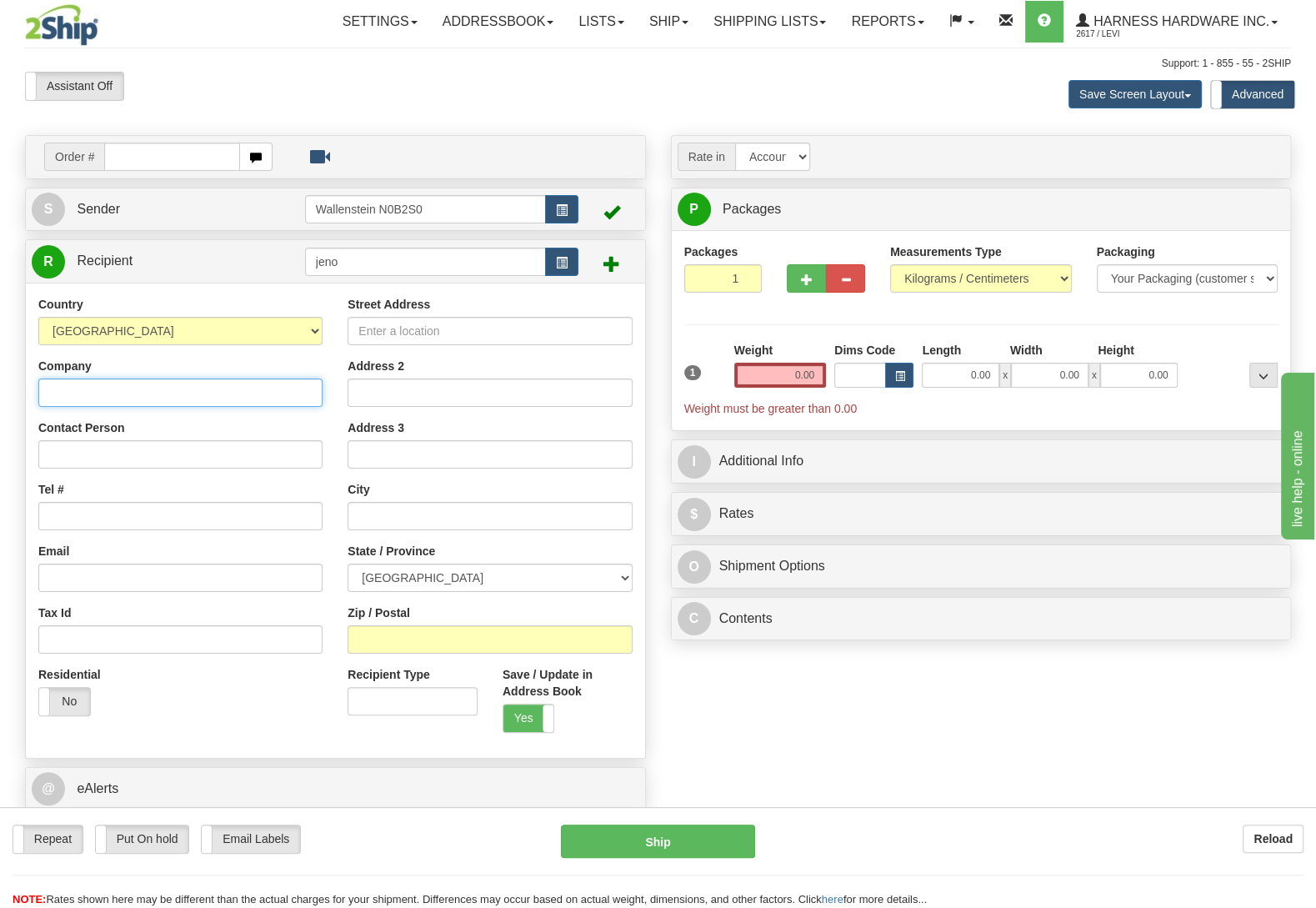
click at [305, 396] on input "Company" at bounding box center [180, 393] width 284 height 28
paste input "[PERSON_NAME]"
type input "[PERSON_NAME]"
click at [578, 328] on input "Street Address" at bounding box center [489, 331] width 284 height 28
paste input "[STREET_ADDRESS]"
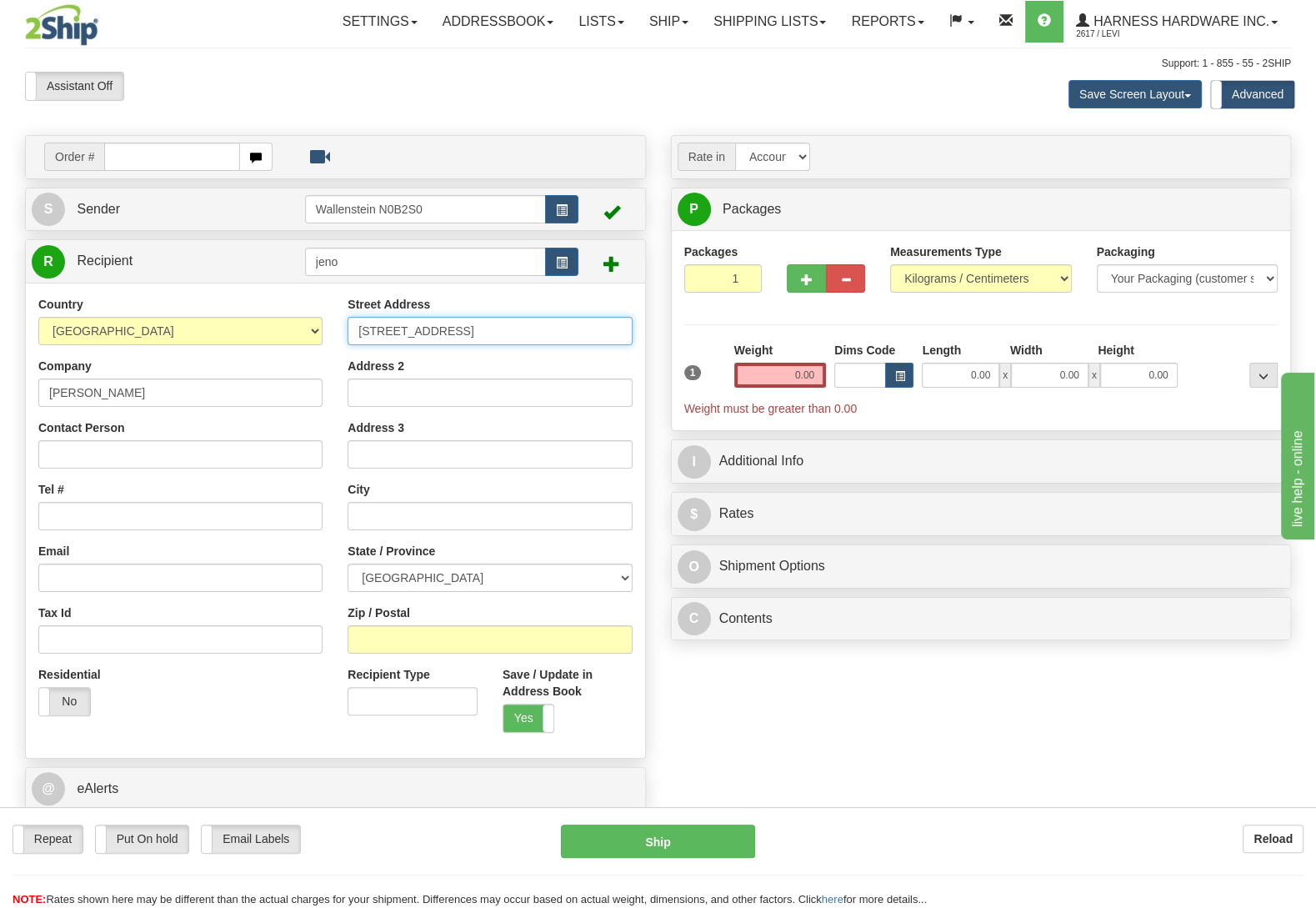
type input "[STREET_ADDRESS]"
click at [411, 642] on input "Zip / Postal" at bounding box center [489, 640] width 284 height 28
paste input "K2J 3H5"
type input "K2J 3H5"
type input "NEPEAN"
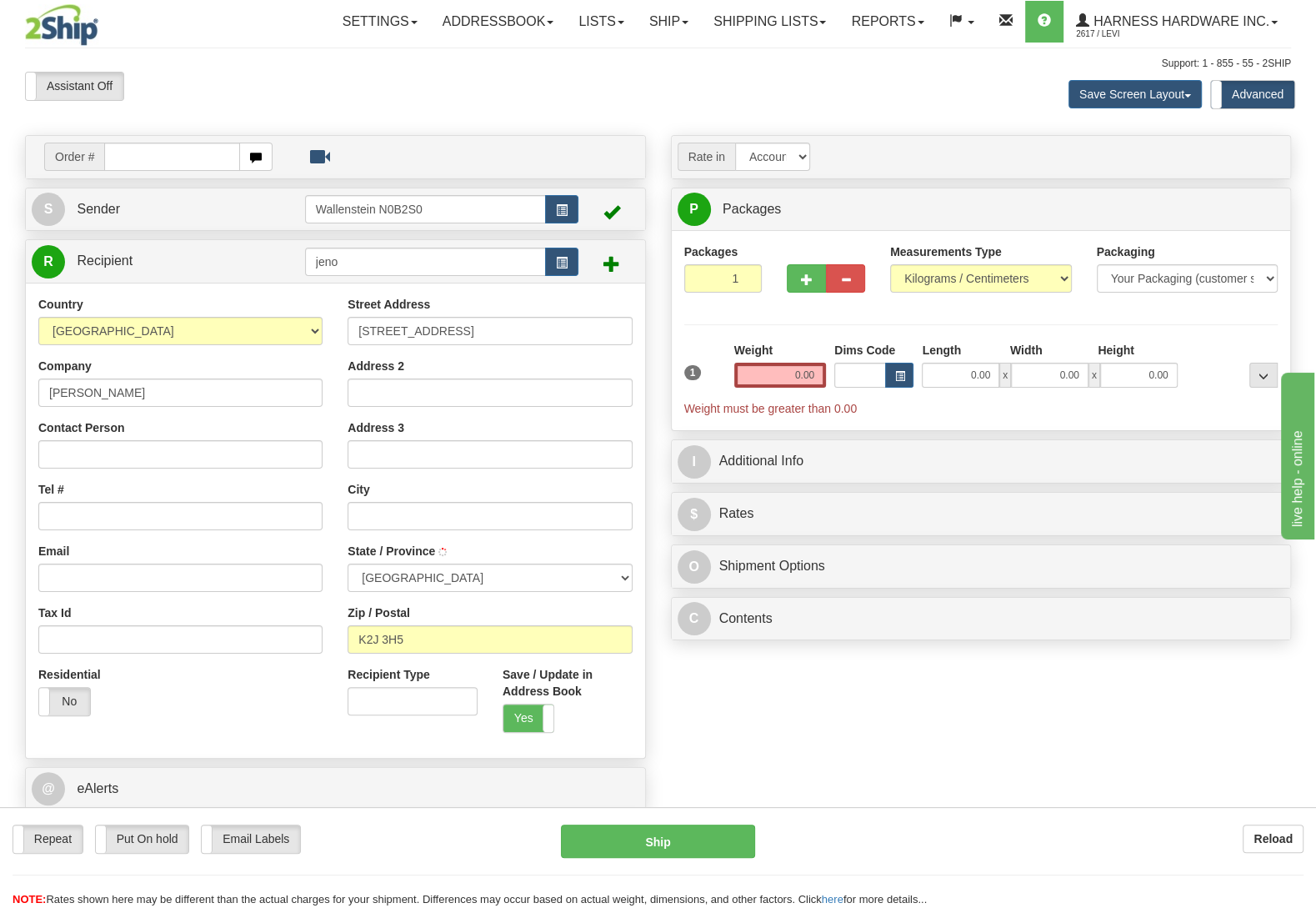
select select "ON"
click at [228, 528] on input "Tel #" at bounding box center [180, 516] width 284 height 28
paste input "[PHONE_NUMBER]"
type input "[PHONE_NUMBER]"
click at [111, 579] on input "Email" at bounding box center [180, 578] width 284 height 28
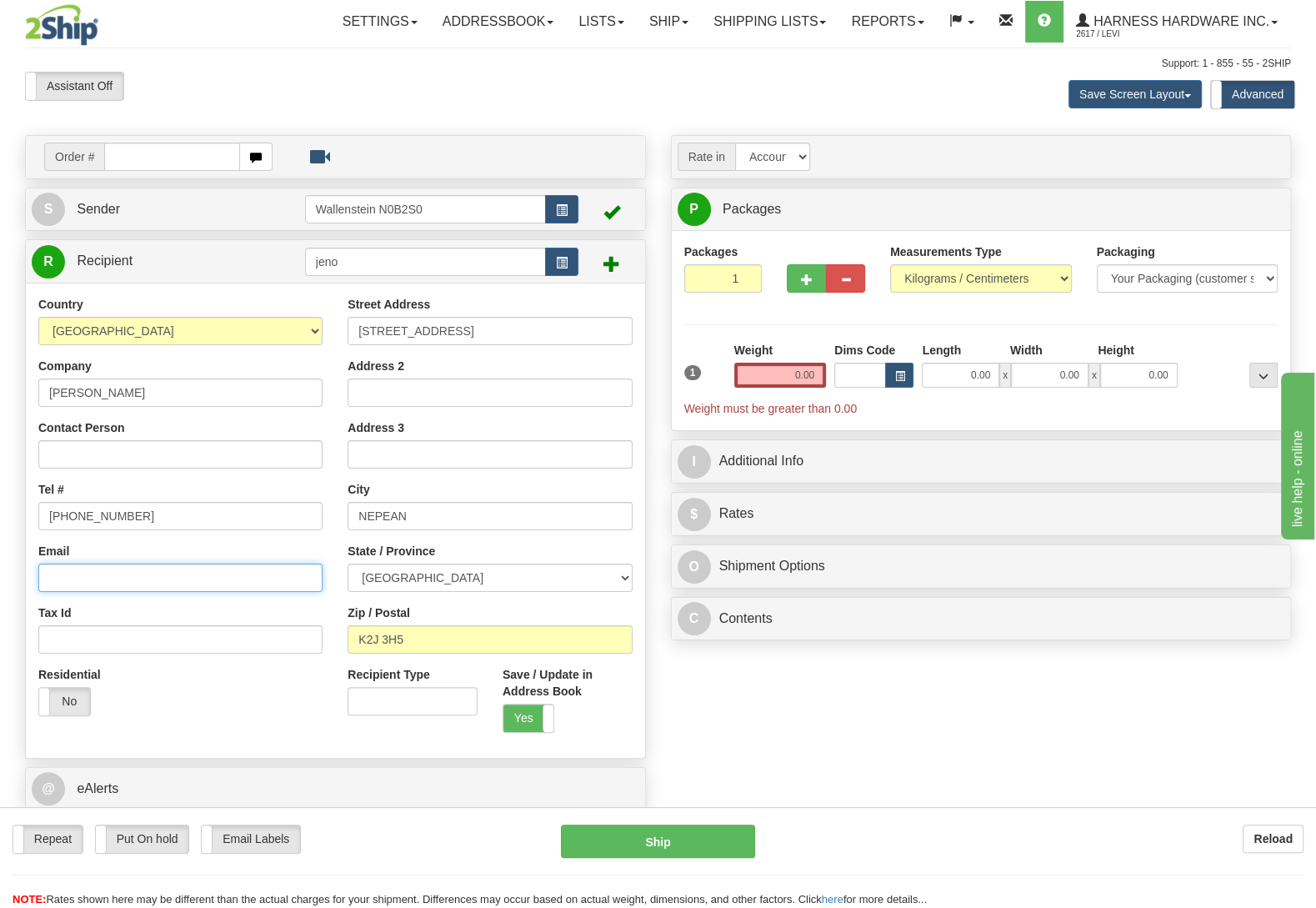
paste input "[EMAIL_ADDRESS][DOMAIN_NAME]"
type input "[EMAIL_ADDRESS][DOMAIN_NAME]"
click at [778, 371] on input "0.00" at bounding box center [780, 375] width 92 height 25
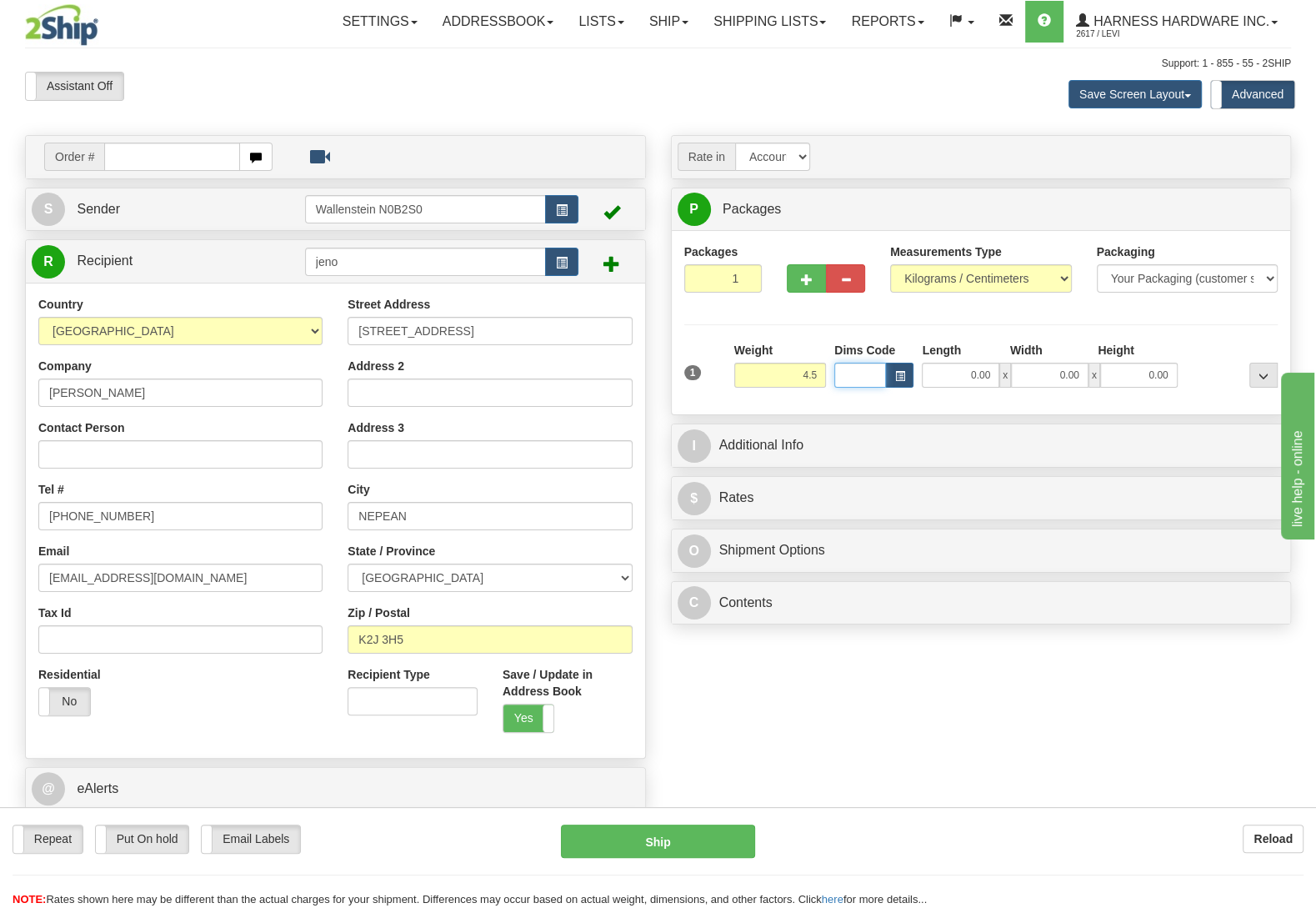
type input "4.50"
